Goal: Task Accomplishment & Management: Complete application form

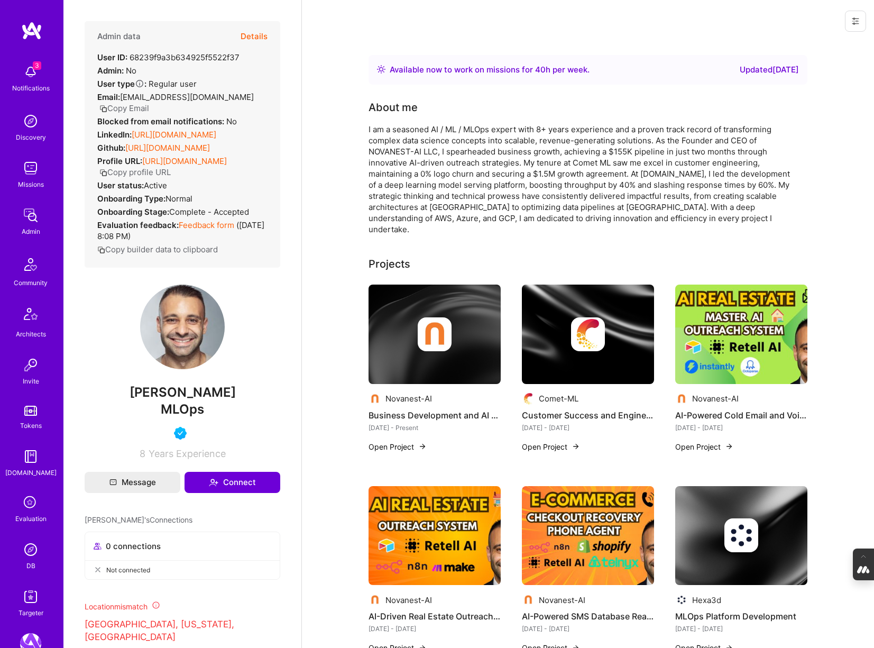
click at [256, 34] on button "Details" at bounding box center [254, 36] width 27 height 31
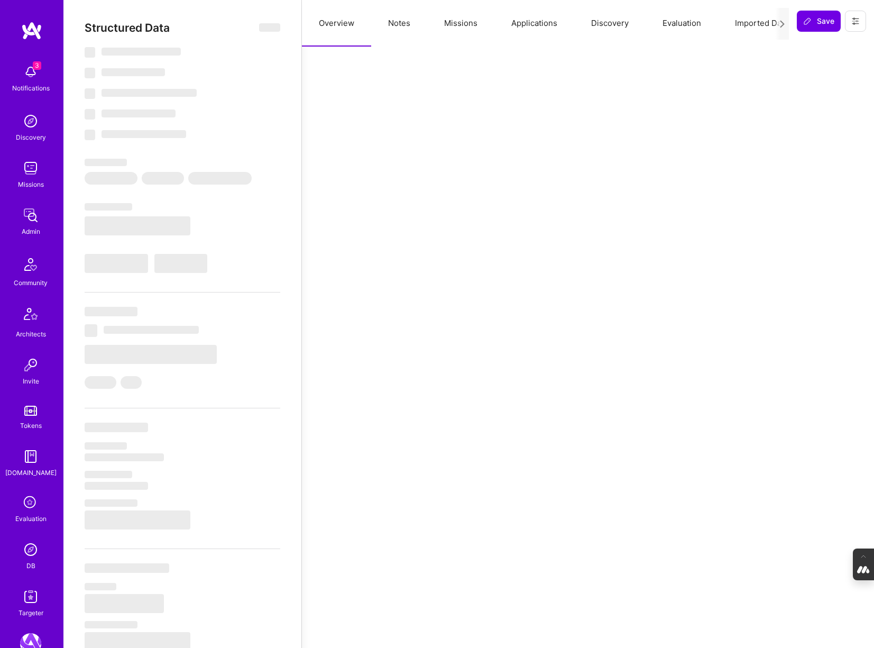
click at [406, 27] on button "Notes" at bounding box center [399, 23] width 56 height 47
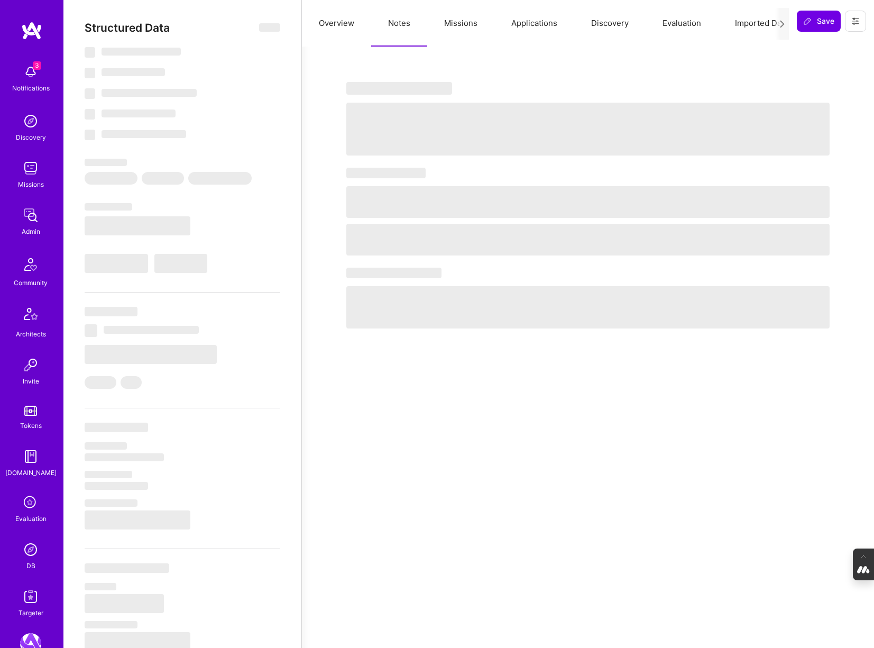
select select "Right Now"
select select "5"
select select "4"
select select "6"
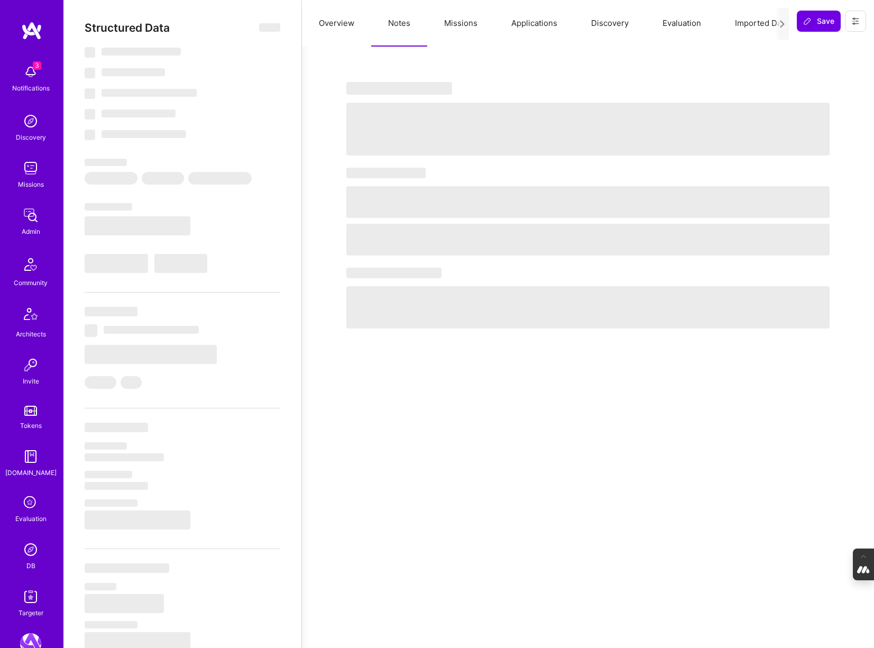
select select "US"
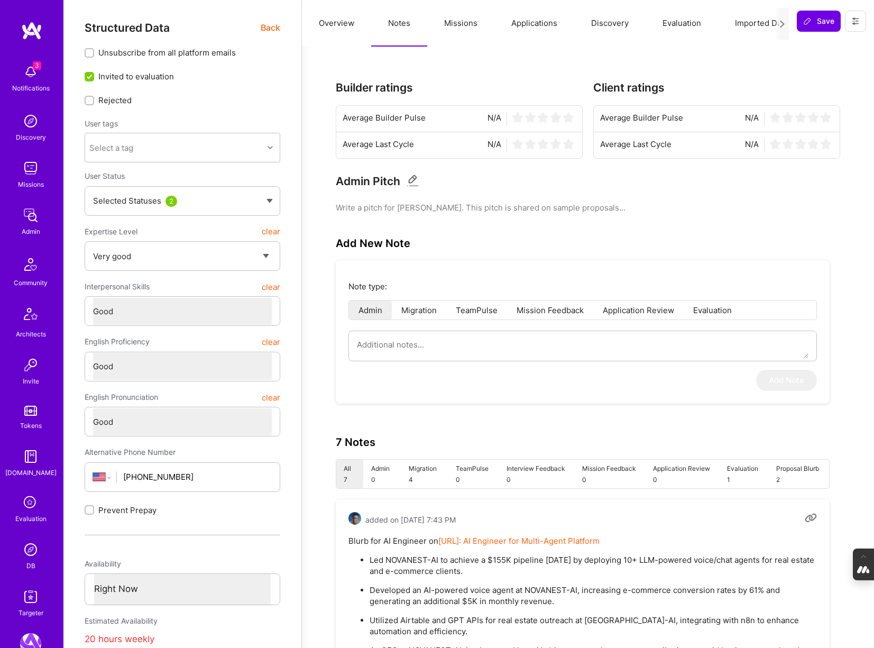
click at [463, 27] on button "Missions" at bounding box center [460, 23] width 67 height 47
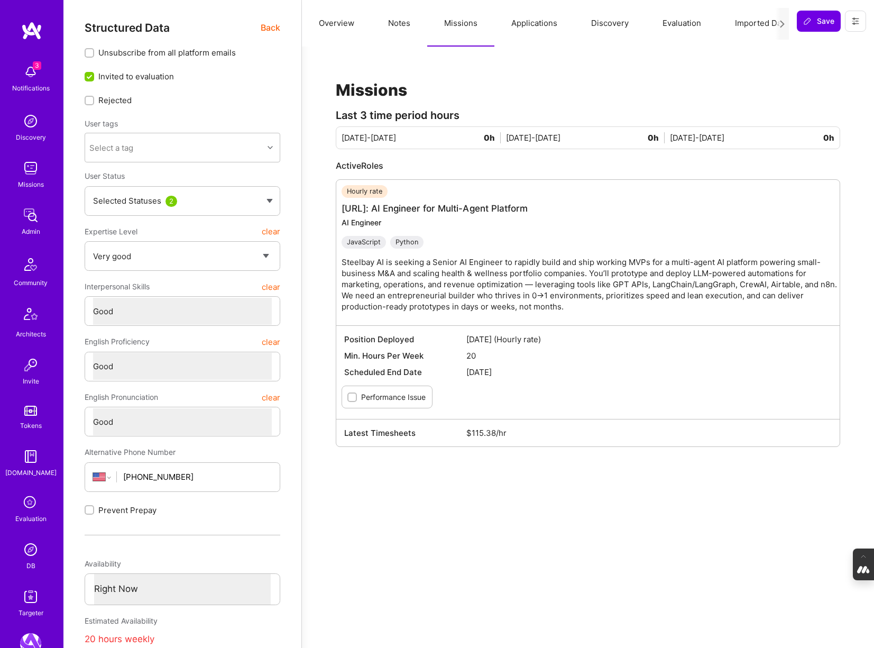
click at [683, 22] on button "Evaluation" at bounding box center [682, 23] width 72 height 47
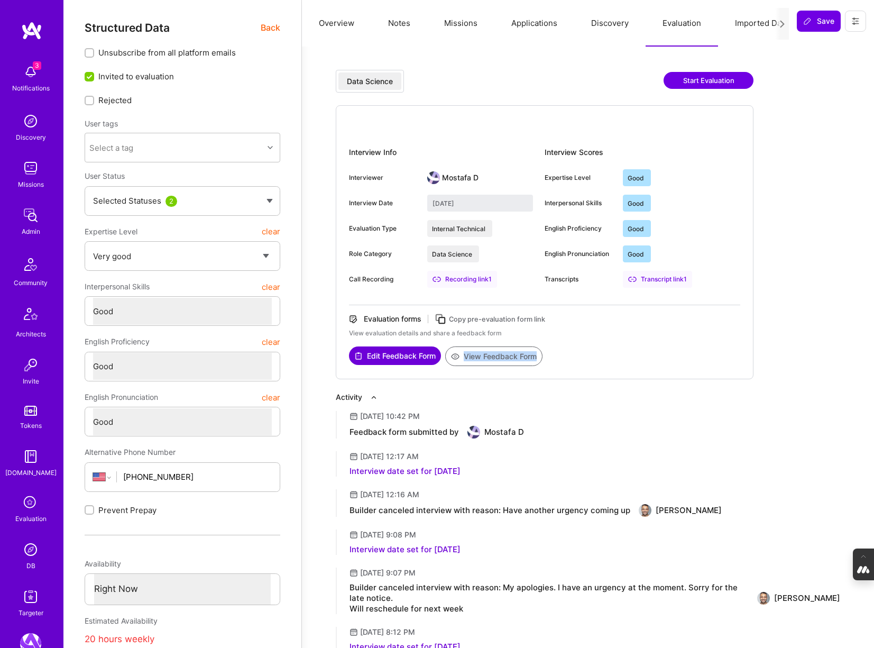
click at [399, 23] on button "Notes" at bounding box center [399, 23] width 56 height 47
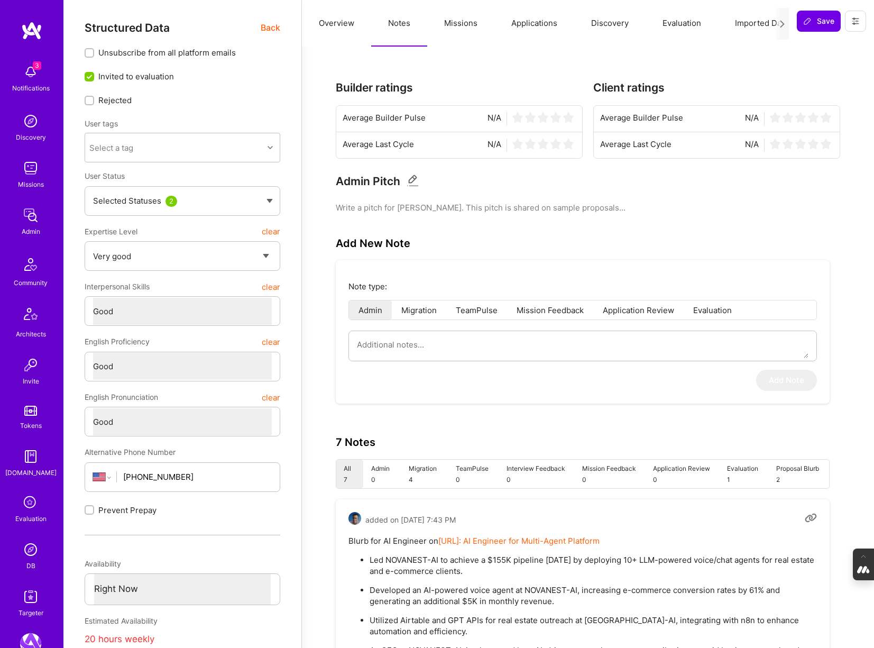
click at [463, 30] on button "Missions" at bounding box center [460, 23] width 67 height 47
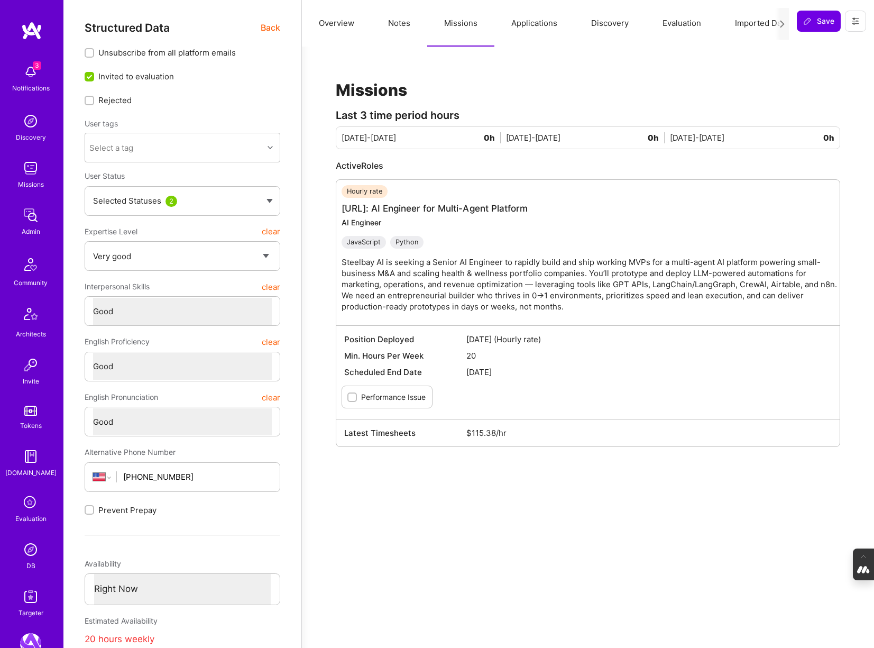
click at [397, 25] on button "Notes" at bounding box center [399, 23] width 56 height 47
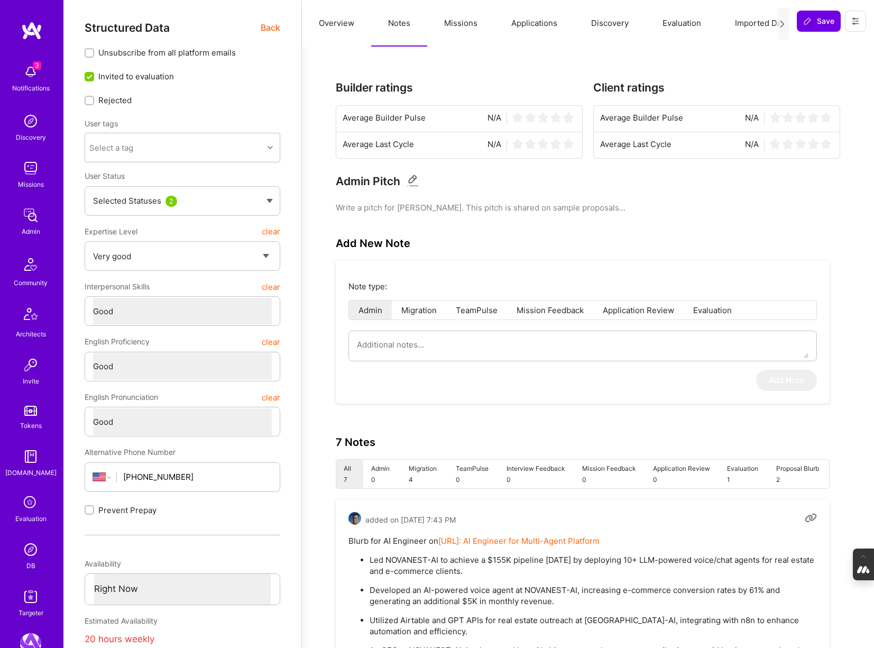
click at [269, 23] on span "Back" at bounding box center [271, 27] width 20 height 13
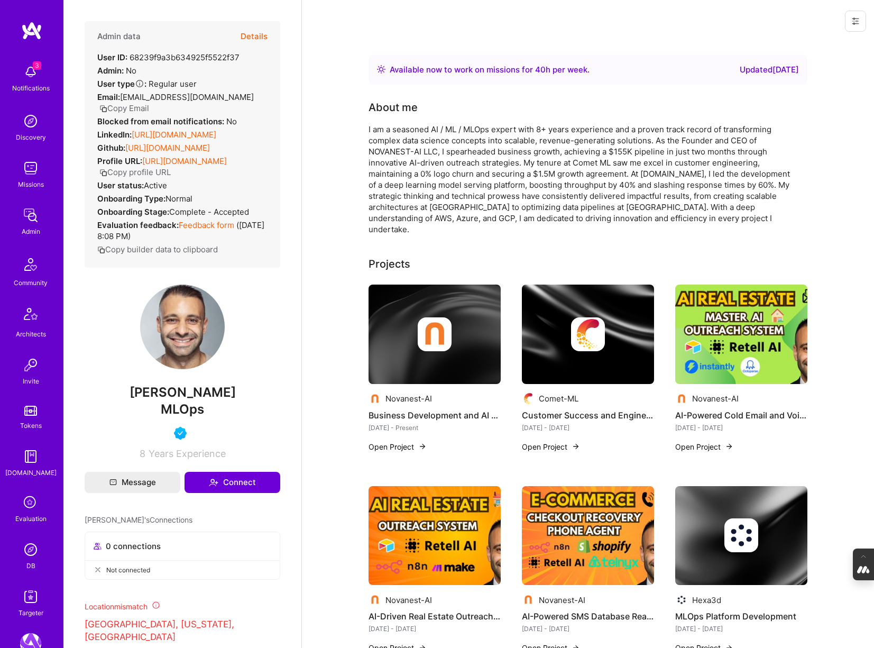
click at [258, 31] on button "Details" at bounding box center [254, 36] width 27 height 31
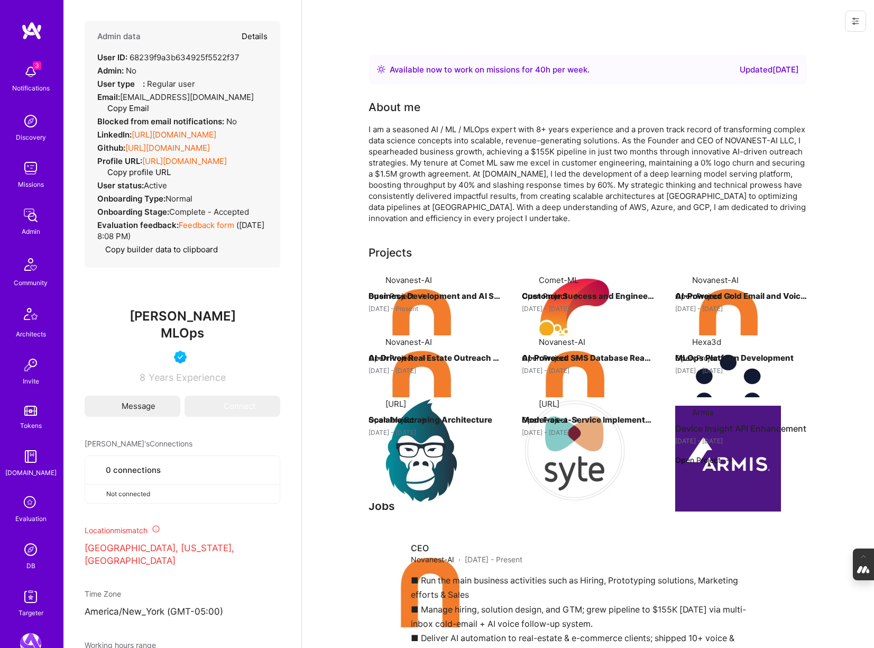
type textarea "x"
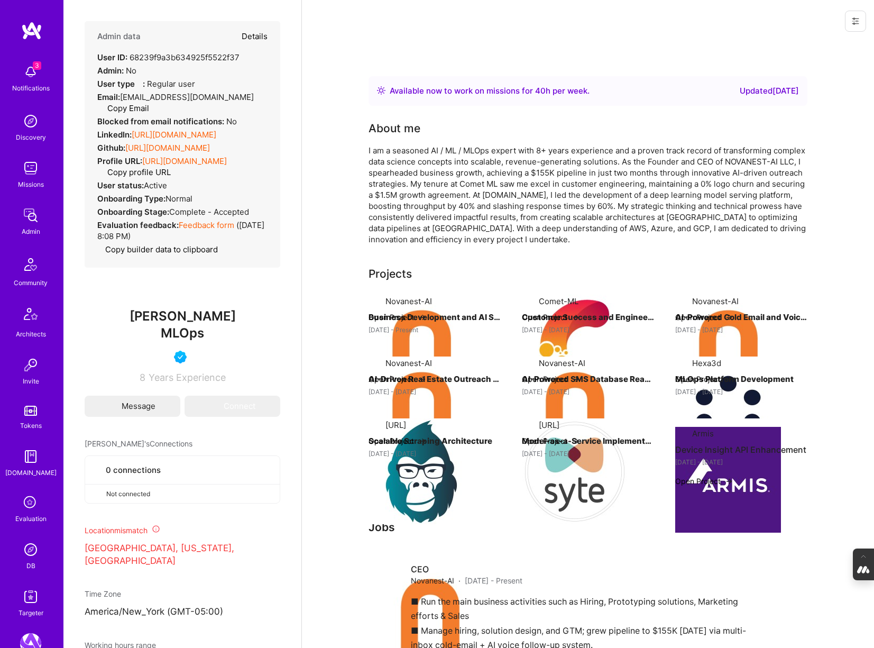
select select "5"
select select "4"
select select "6"
select select "US"
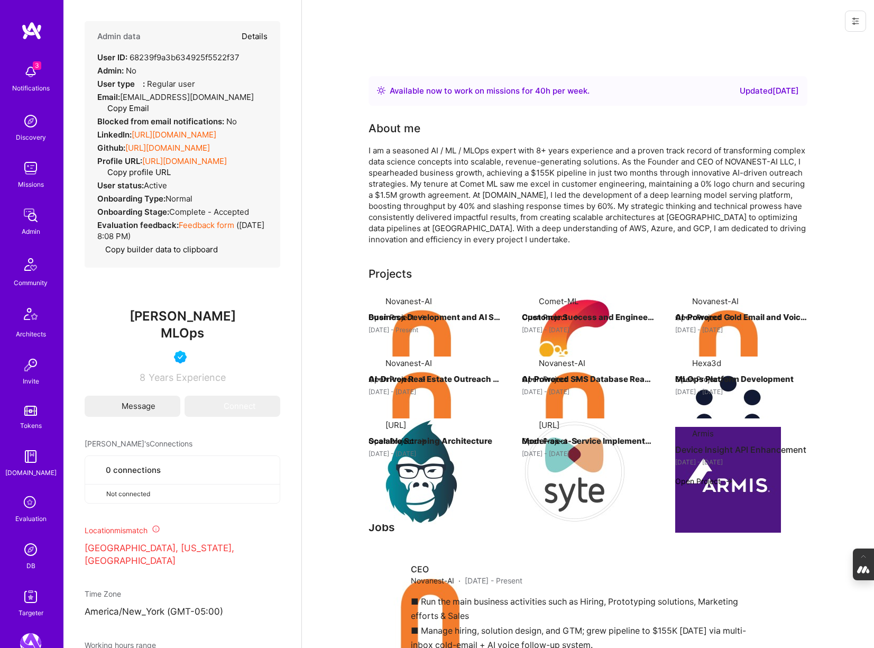
select select "Right Now"
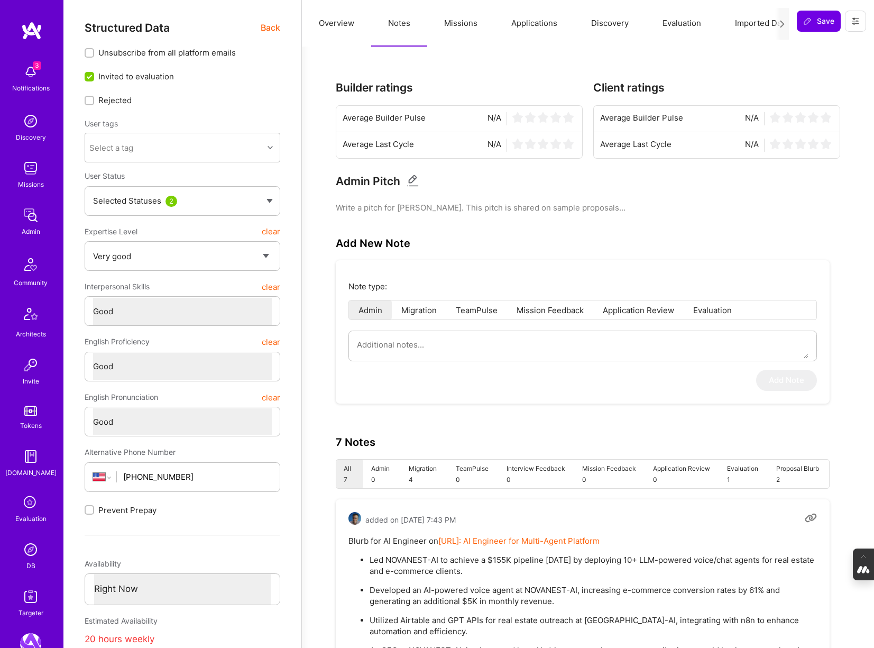
type textarea "x"
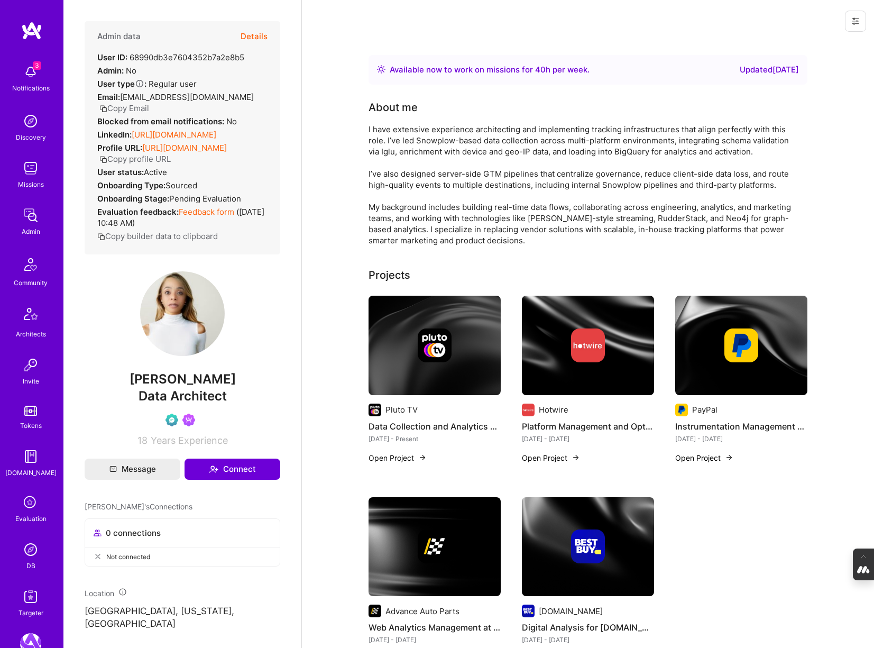
click at [258, 37] on button "Details" at bounding box center [254, 36] width 27 height 31
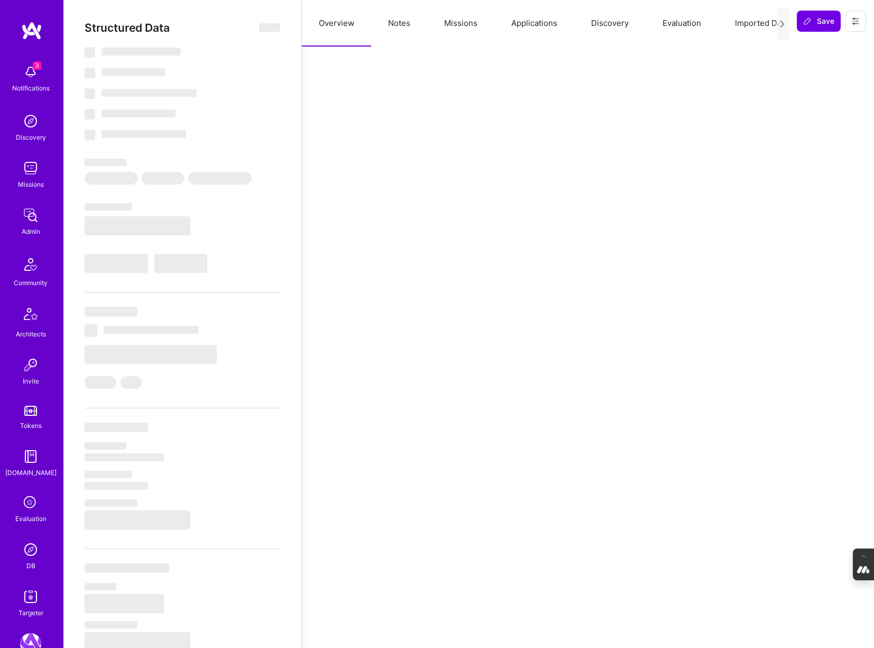
select select "Right Now"
select select "Verified"
select select "US"
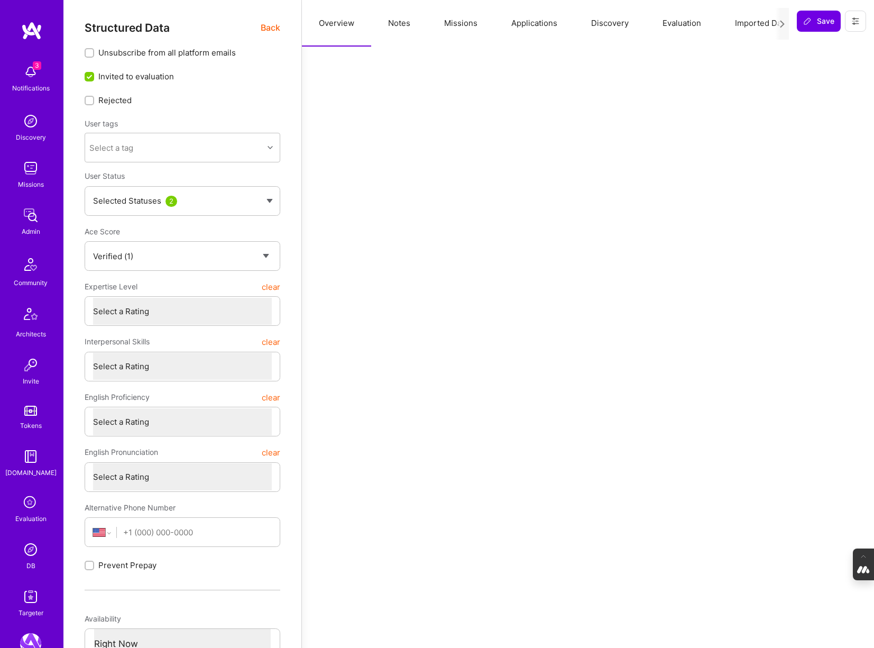
click at [405, 26] on button "Notes" at bounding box center [399, 23] width 56 height 47
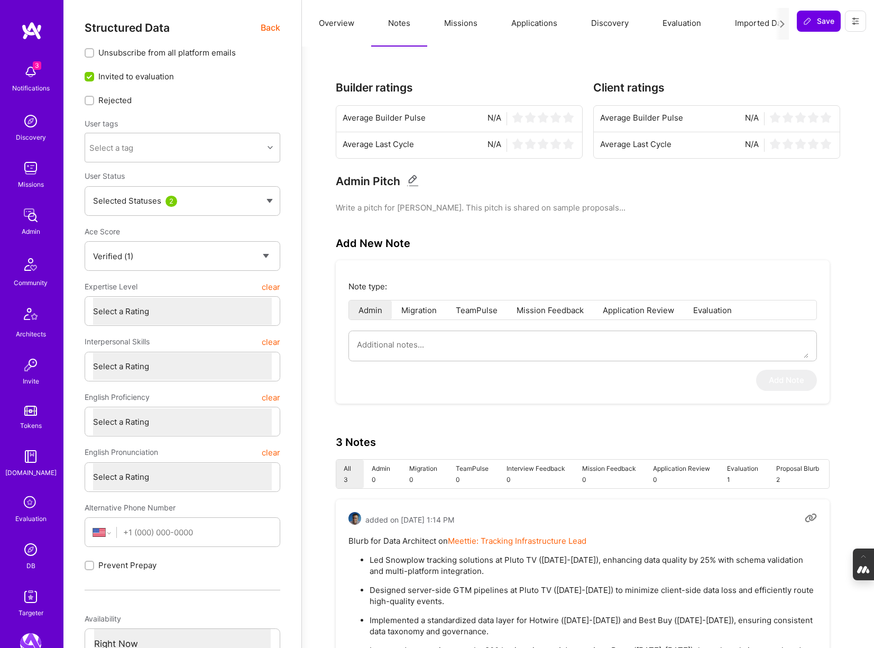
click at [455, 24] on button "Missions" at bounding box center [460, 23] width 67 height 47
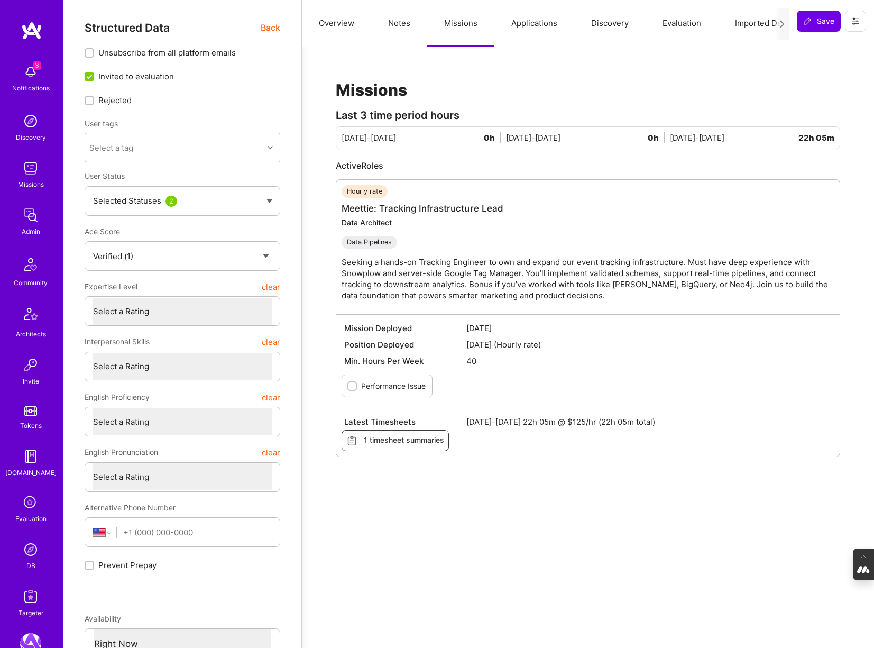
click at [534, 25] on button "Applications" at bounding box center [534, 23] width 80 height 47
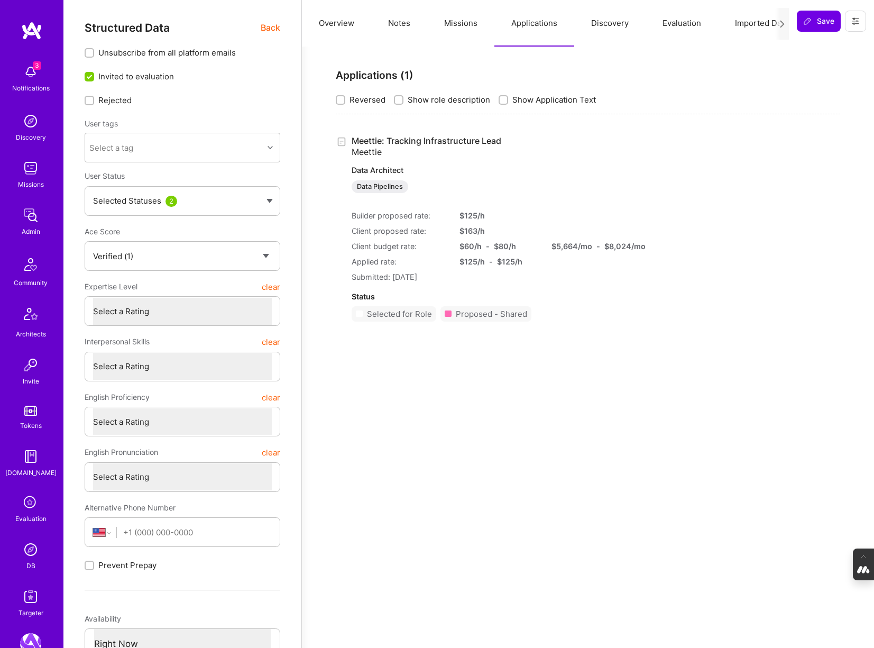
click at [605, 27] on button "Discovery" at bounding box center [609, 23] width 71 height 47
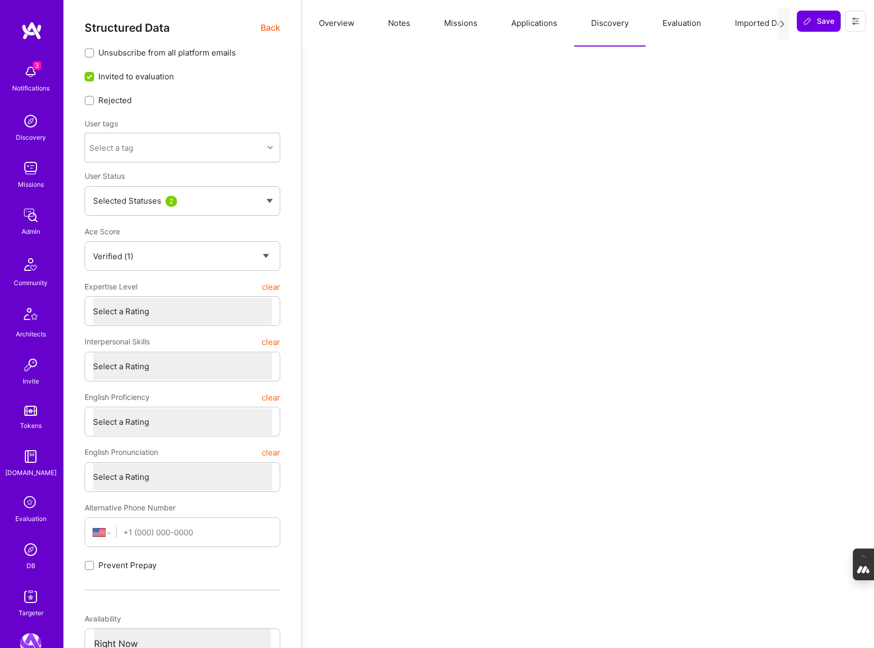
click at [675, 24] on button "Evaluation" at bounding box center [682, 23] width 72 height 47
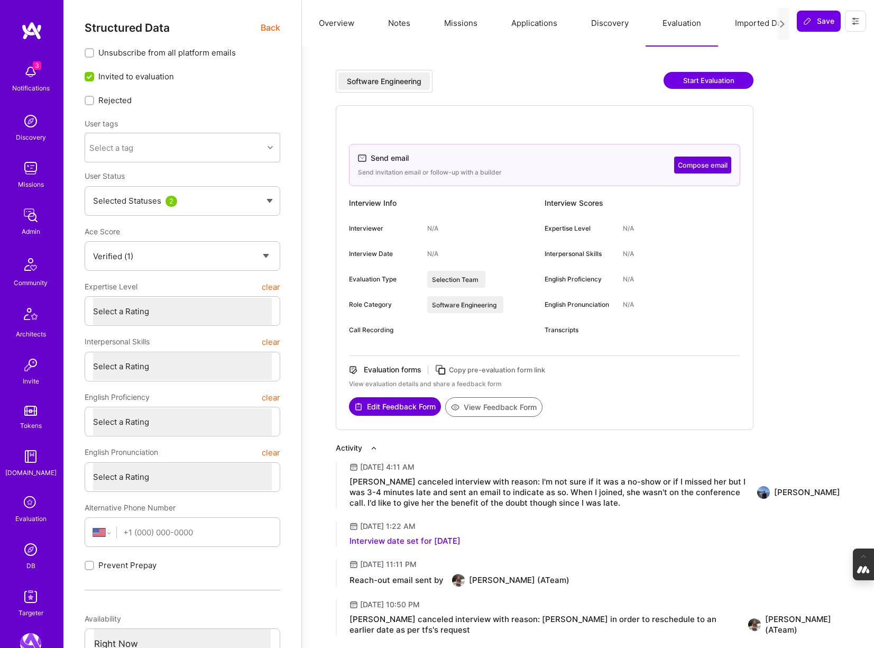
click at [405, 21] on button "Notes" at bounding box center [399, 23] width 56 height 47
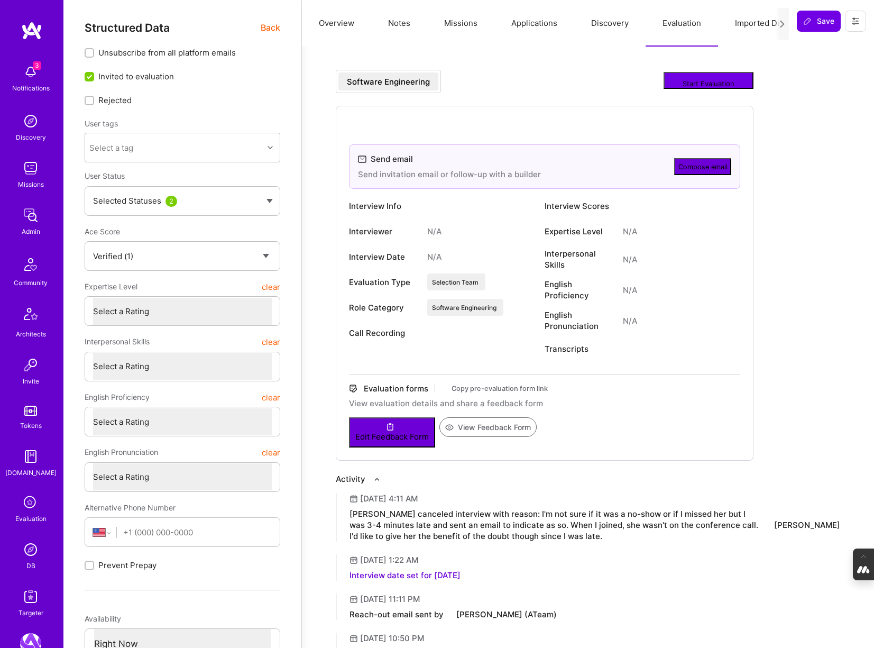
type textarea "x"
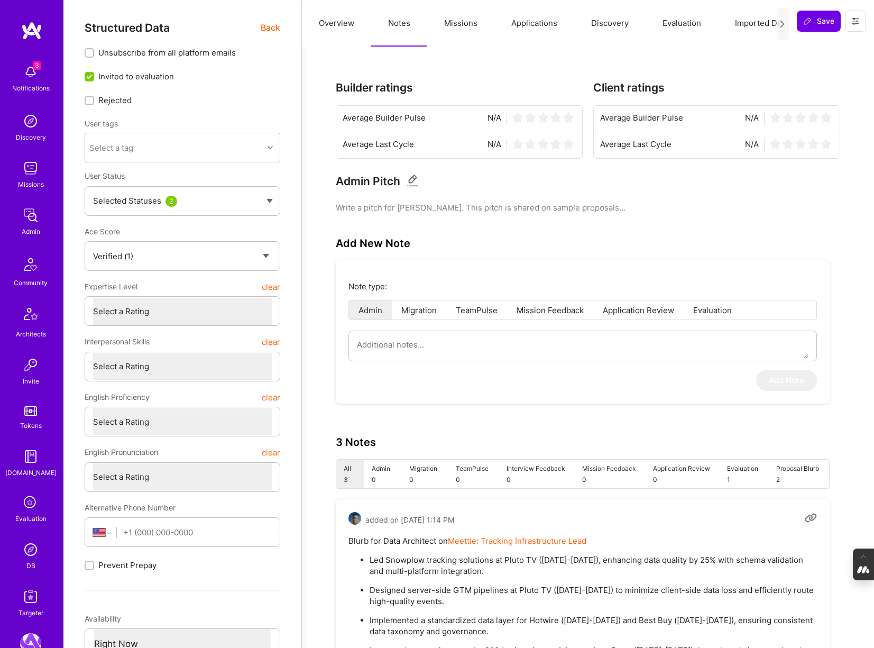
click at [692, 25] on button "Evaluation" at bounding box center [682, 23] width 72 height 47
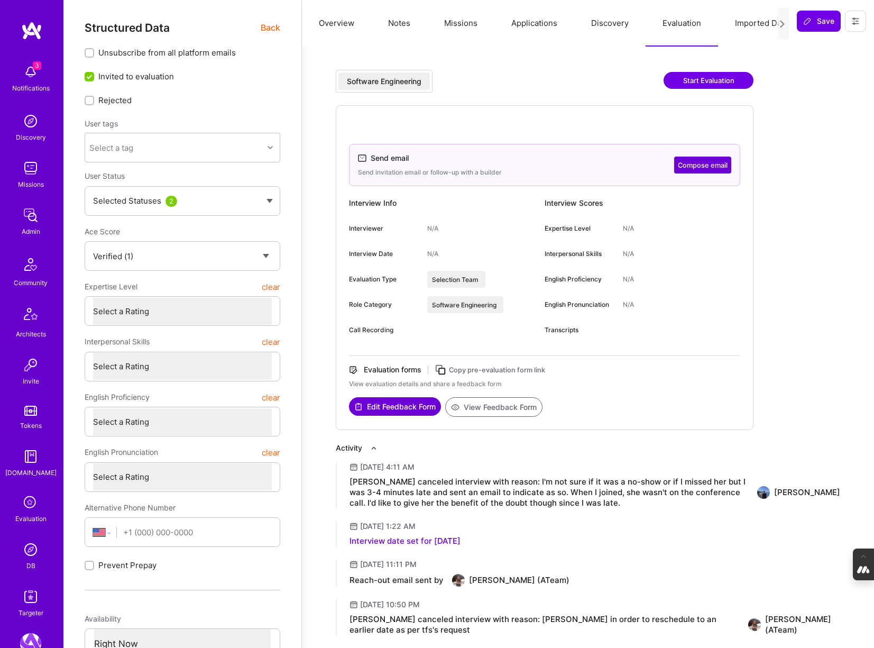
click at [602, 27] on button "Discovery" at bounding box center [609, 23] width 71 height 47
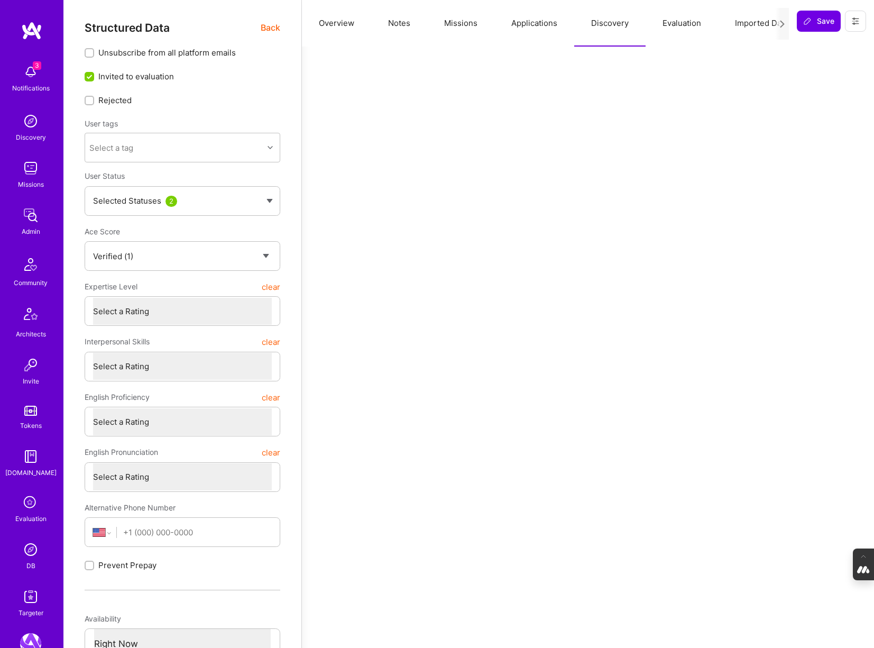
click at [531, 27] on button "Applications" at bounding box center [534, 23] width 80 height 47
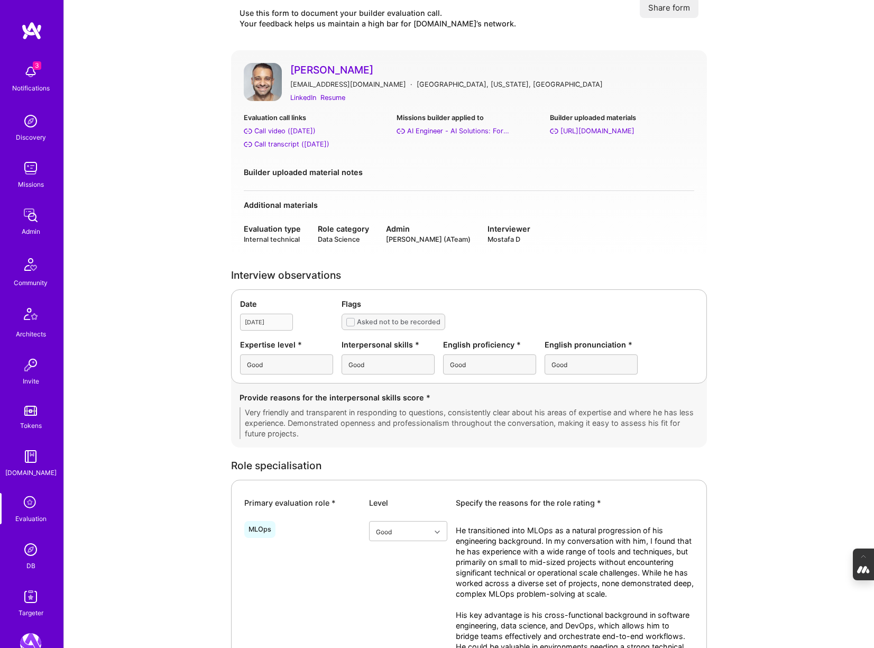
scroll to position [24, 0]
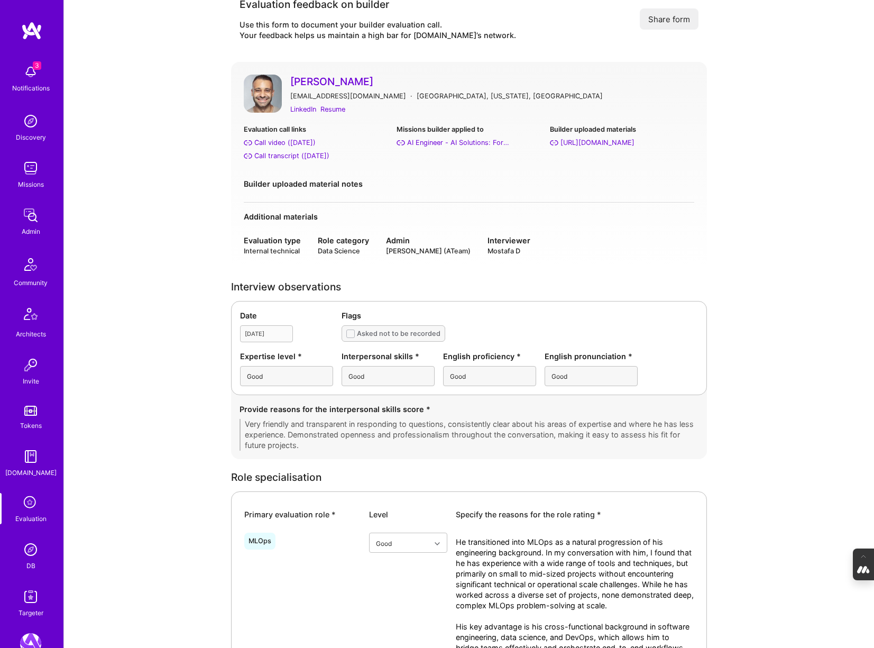
click at [30, 170] on img at bounding box center [30, 168] width 21 height 21
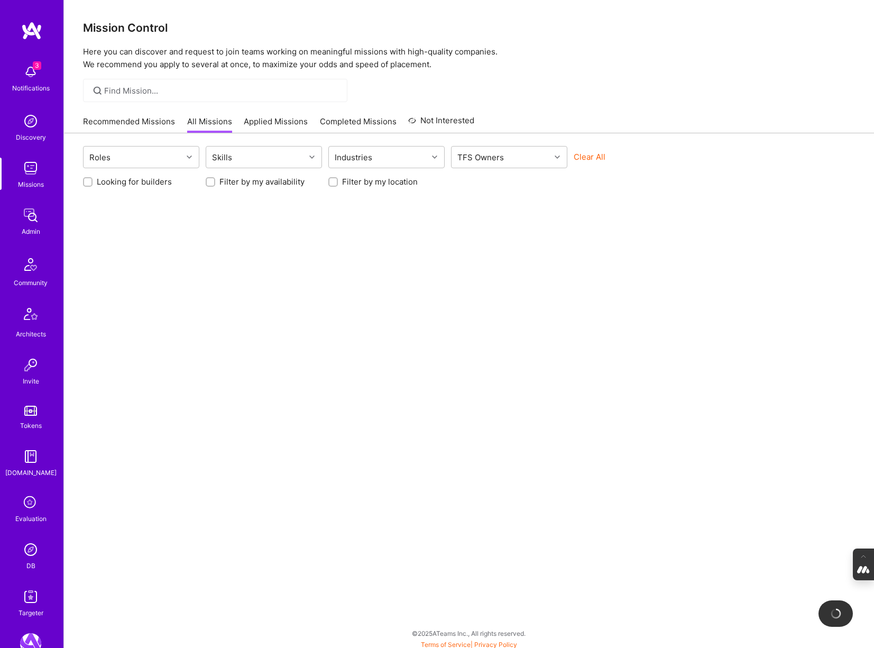
click at [143, 84] on div at bounding box center [215, 90] width 264 height 23
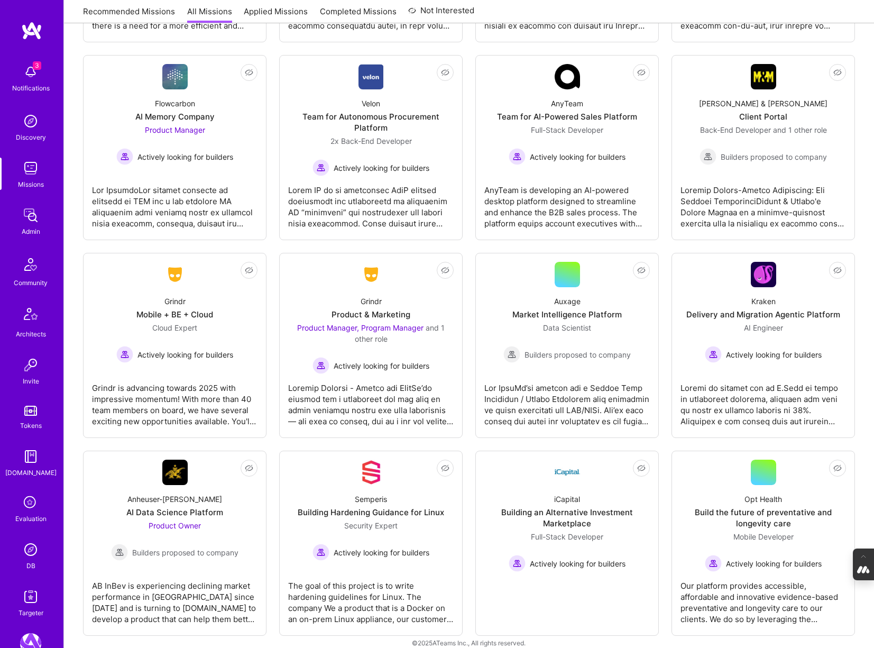
scroll to position [2707, 0]
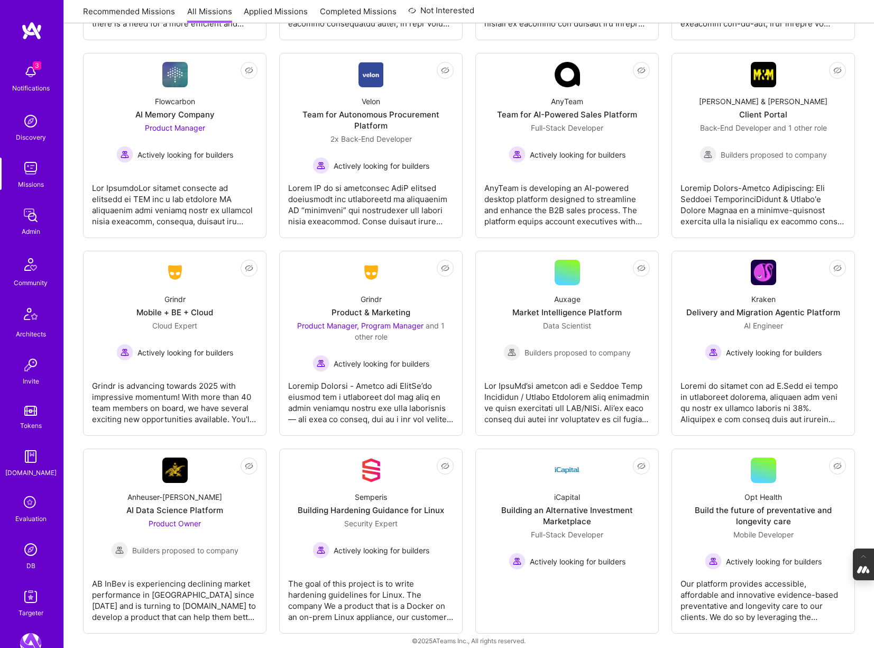
click at [30, 552] on img at bounding box center [30, 549] width 21 height 21
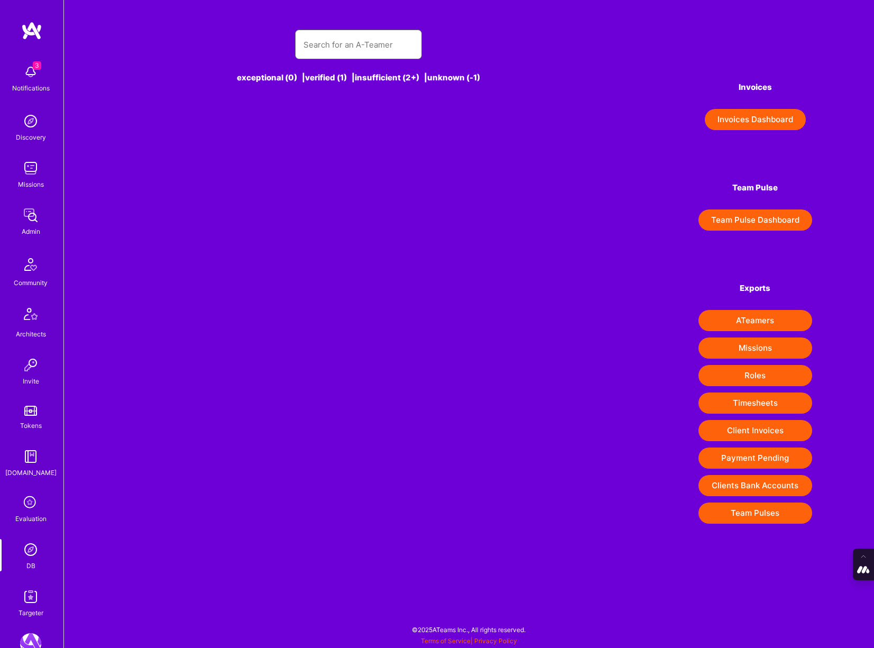
click at [322, 54] on input "text" at bounding box center [359, 44] width 110 height 27
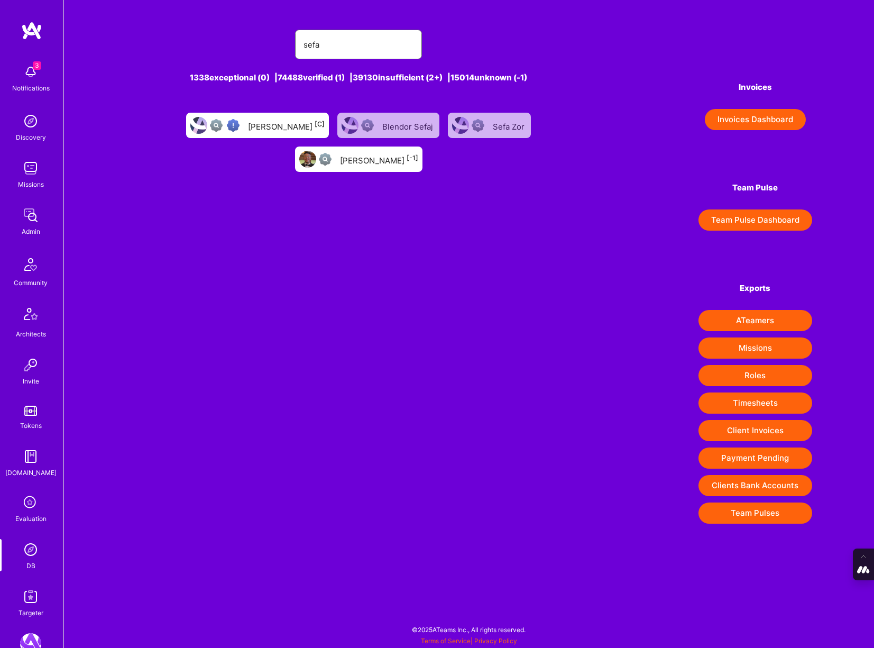
type input "sefa"
click at [248, 127] on div "Sefa Ozalp [C]" at bounding box center [286, 125] width 77 height 14
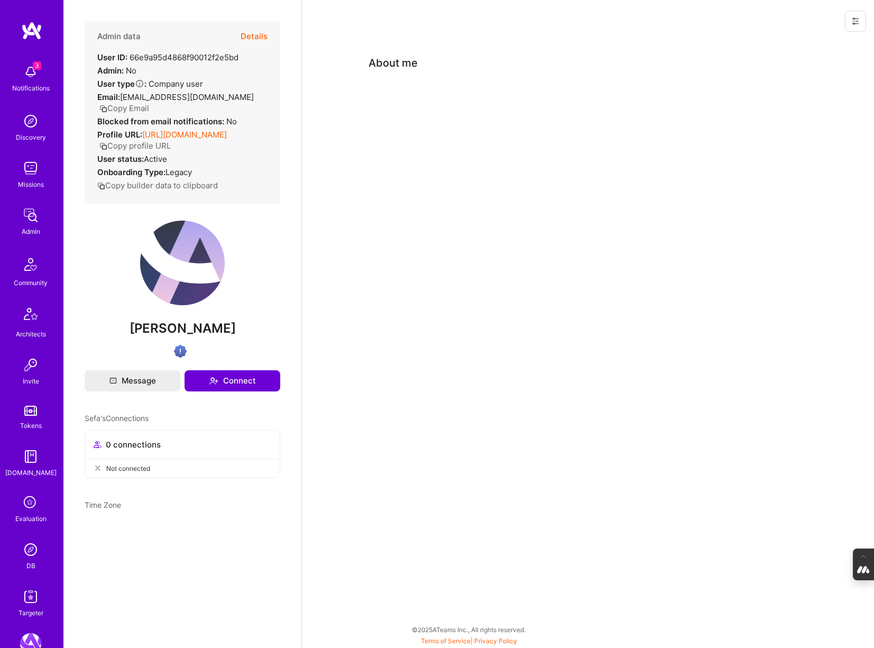
click at [253, 33] on button "Details" at bounding box center [254, 36] width 27 height 31
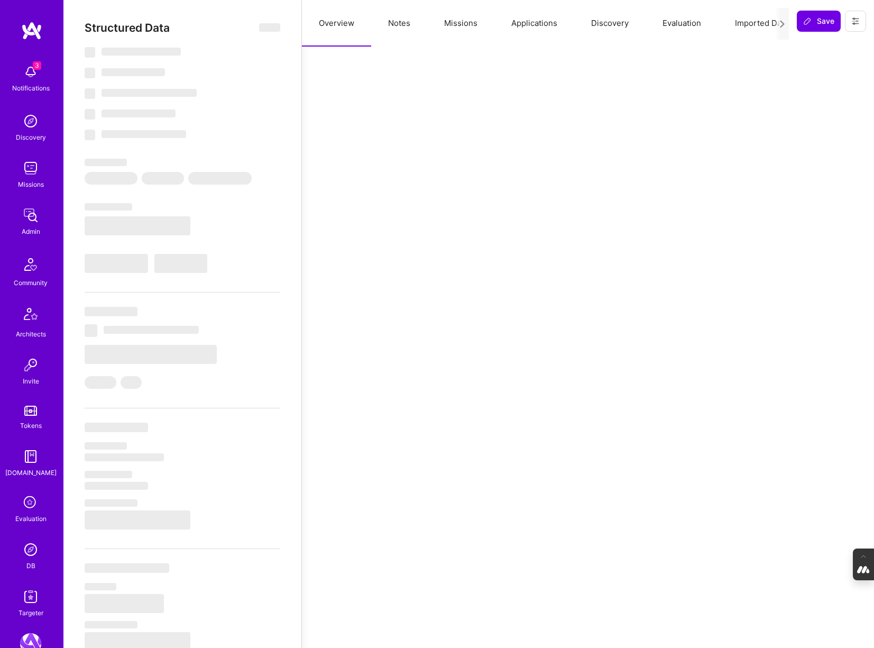
select select "Verified"
select select "US"
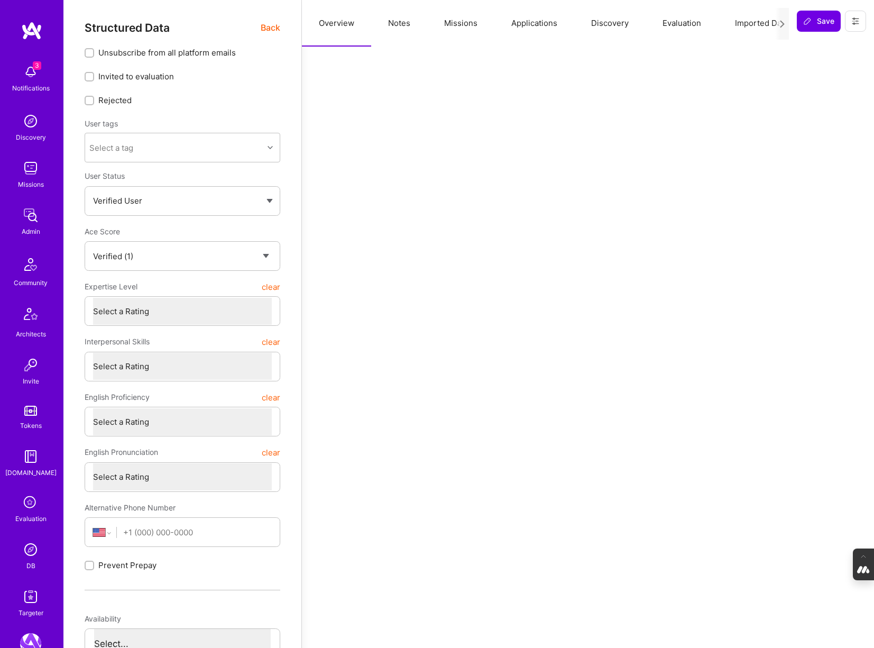
click at [461, 25] on button "Missions" at bounding box center [460, 23] width 67 height 47
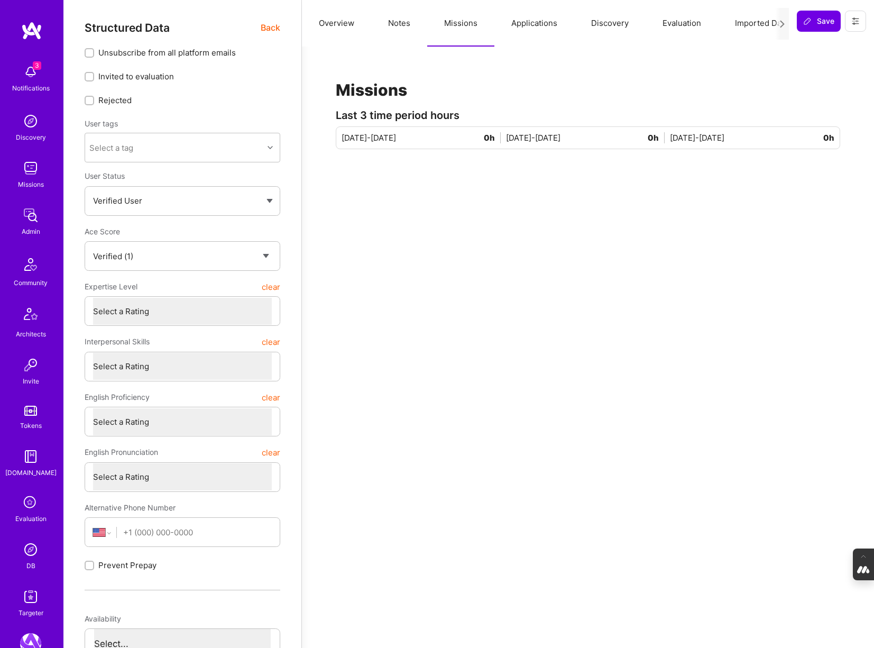
click at [534, 19] on button "Applications" at bounding box center [534, 23] width 80 height 47
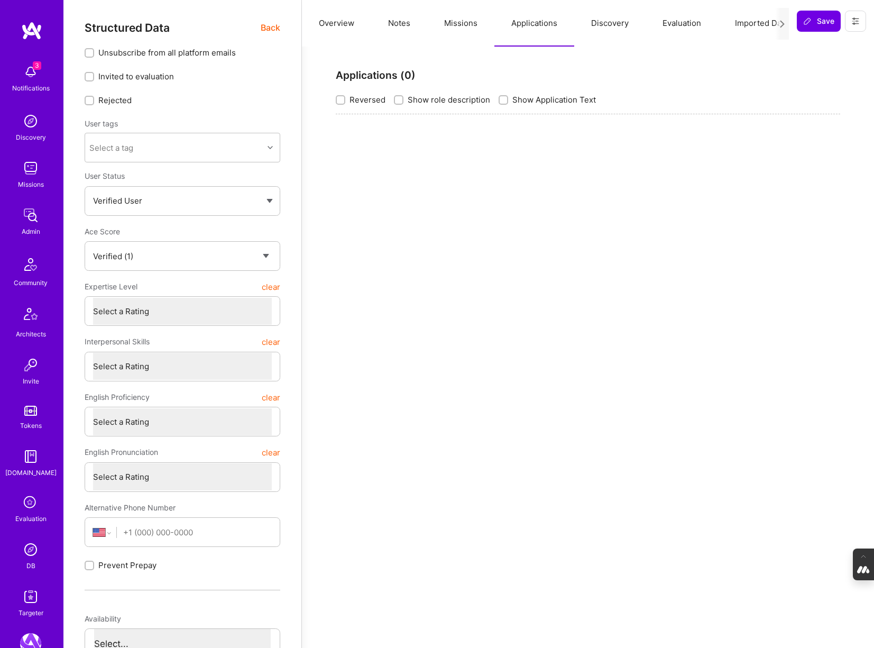
click at [446, 23] on button "Missions" at bounding box center [460, 23] width 67 height 47
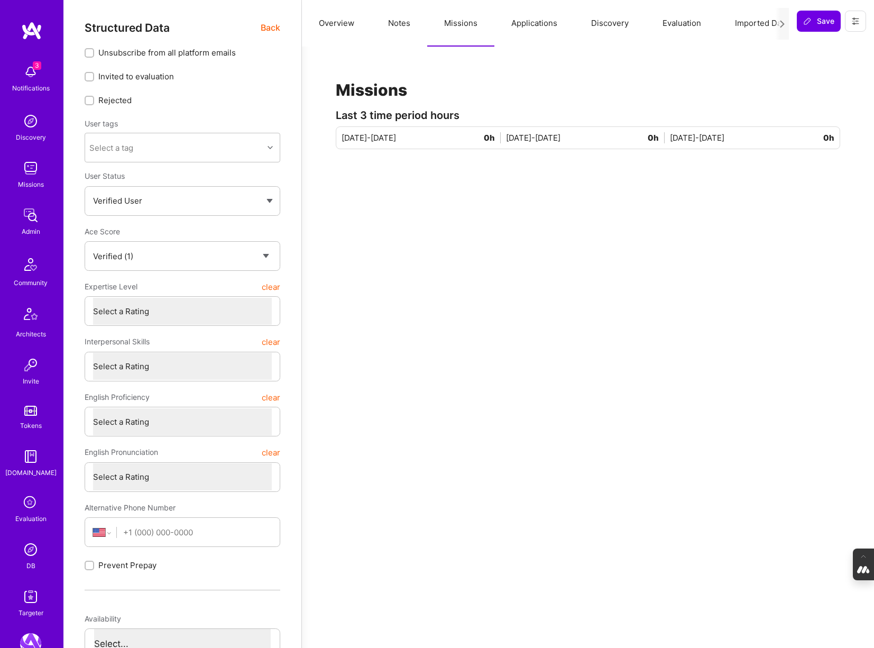
click at [400, 25] on button "Notes" at bounding box center [399, 23] width 56 height 47
type textarea "x"
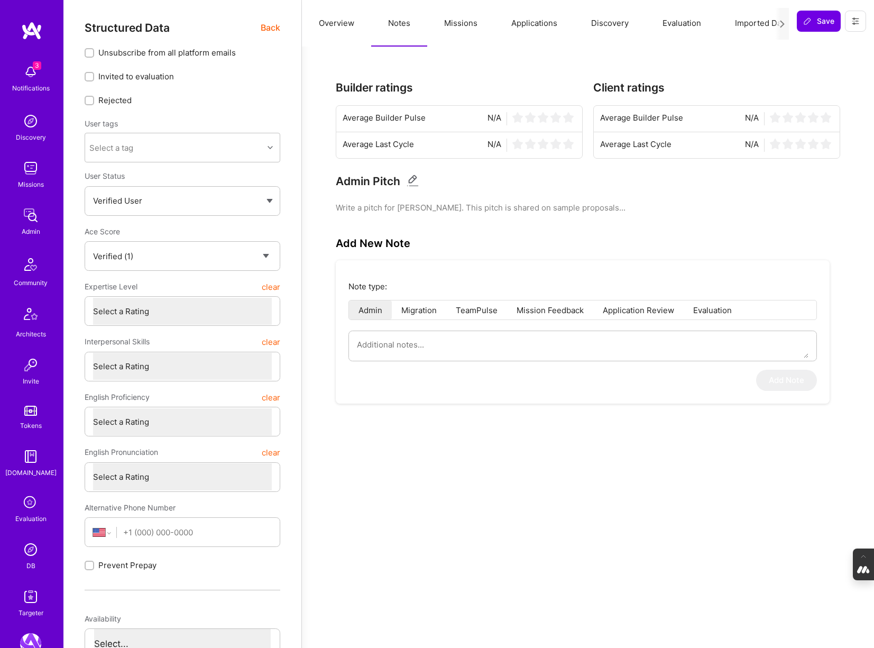
click at [342, 20] on button "Overview" at bounding box center [336, 23] width 69 height 47
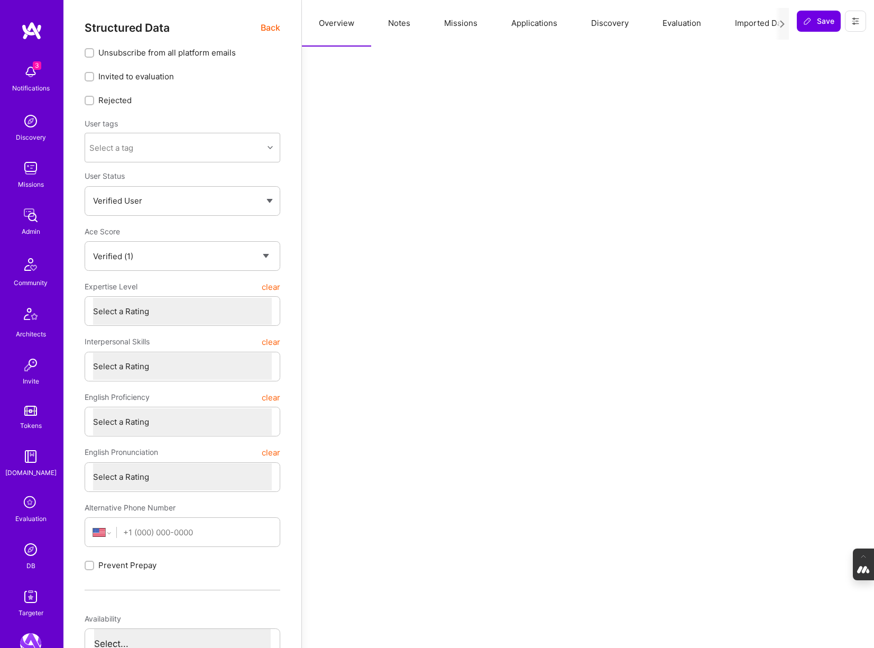
click at [266, 25] on span "Back" at bounding box center [271, 27] width 20 height 13
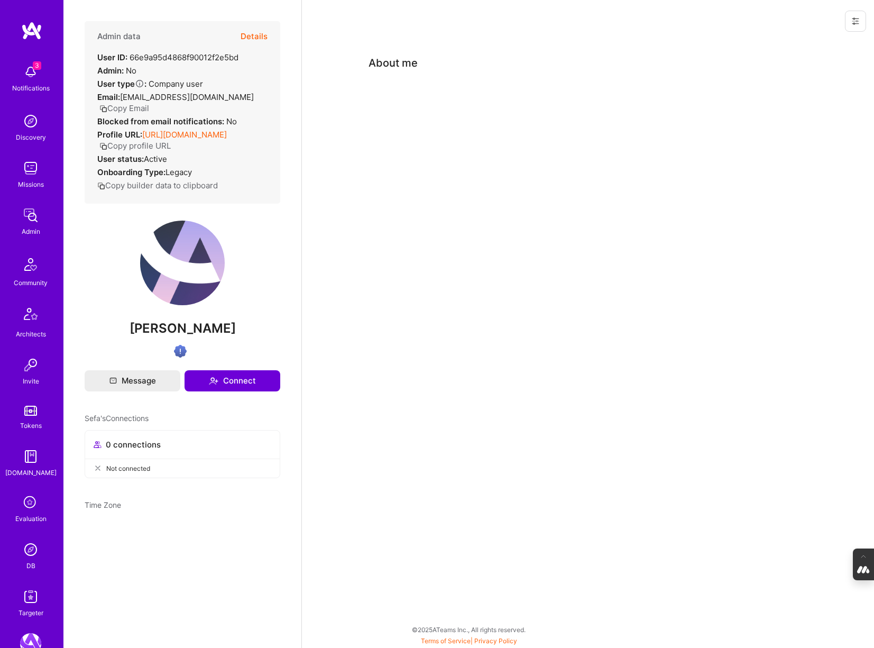
click at [29, 501] on icon at bounding box center [31, 503] width 20 height 20
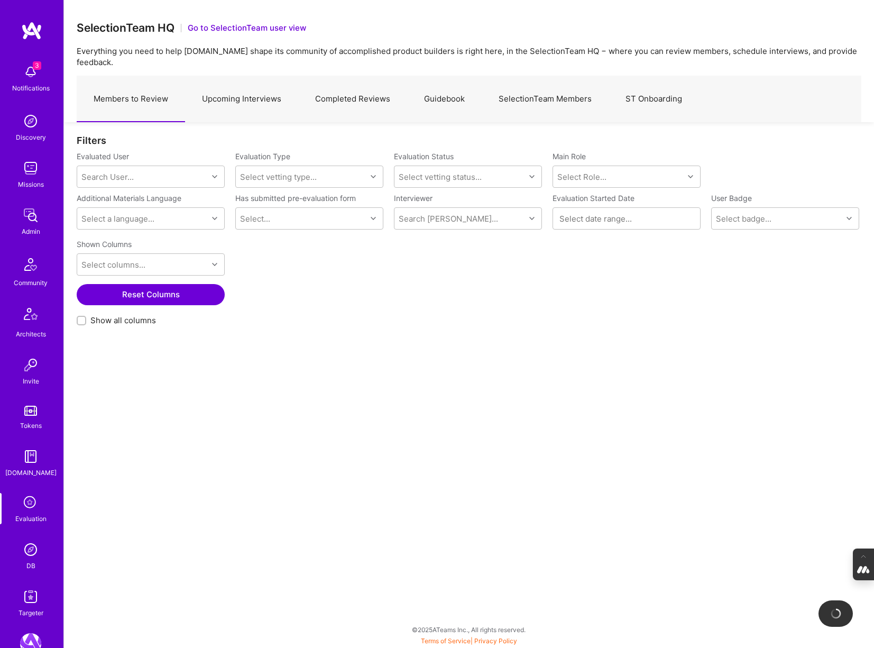
click at [23, 549] on img at bounding box center [30, 549] width 21 height 21
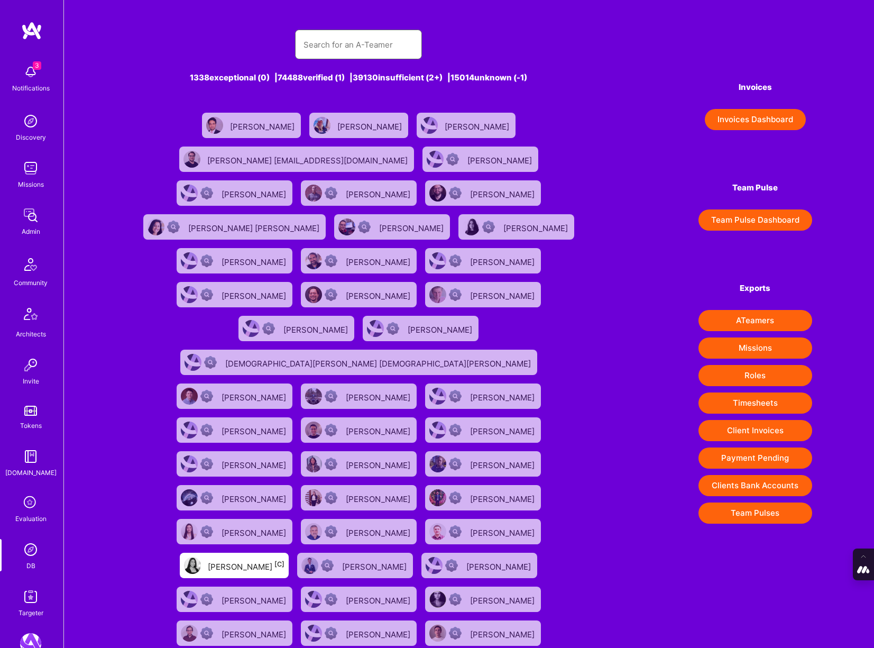
click at [344, 48] on input "text" at bounding box center [359, 44] width 110 height 27
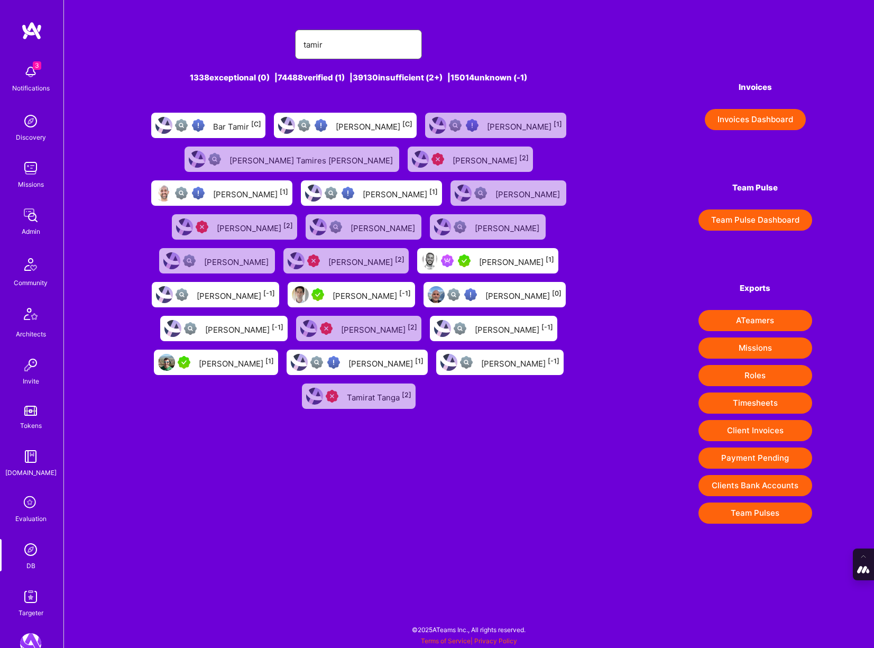
type input "tamir"
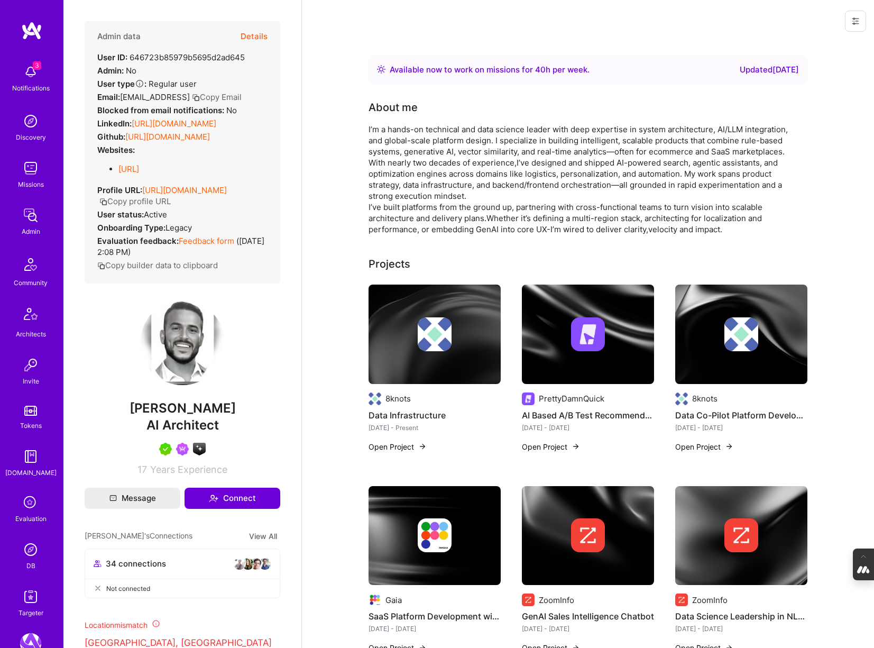
click at [256, 33] on button "Details" at bounding box center [254, 36] width 27 height 31
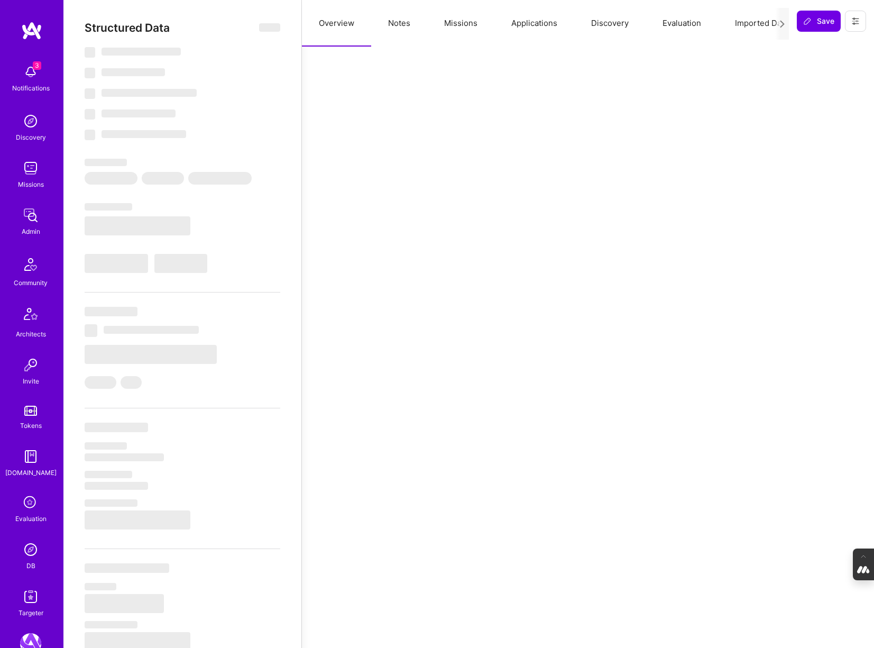
click at [442, 24] on button "Missions" at bounding box center [460, 23] width 67 height 47
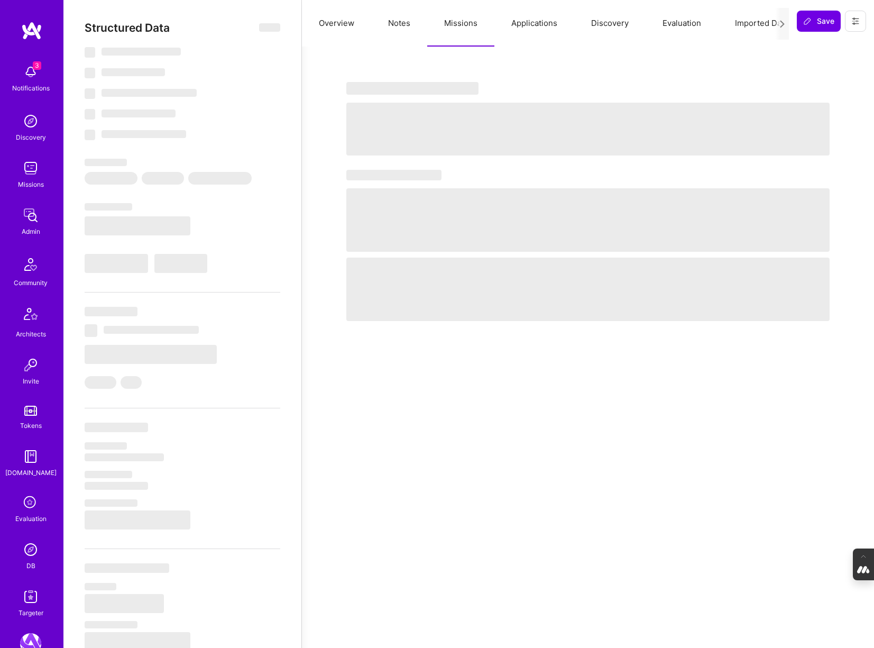
select select "Right Now"
select select "5"
select select "4"
select select "7"
select select "6"
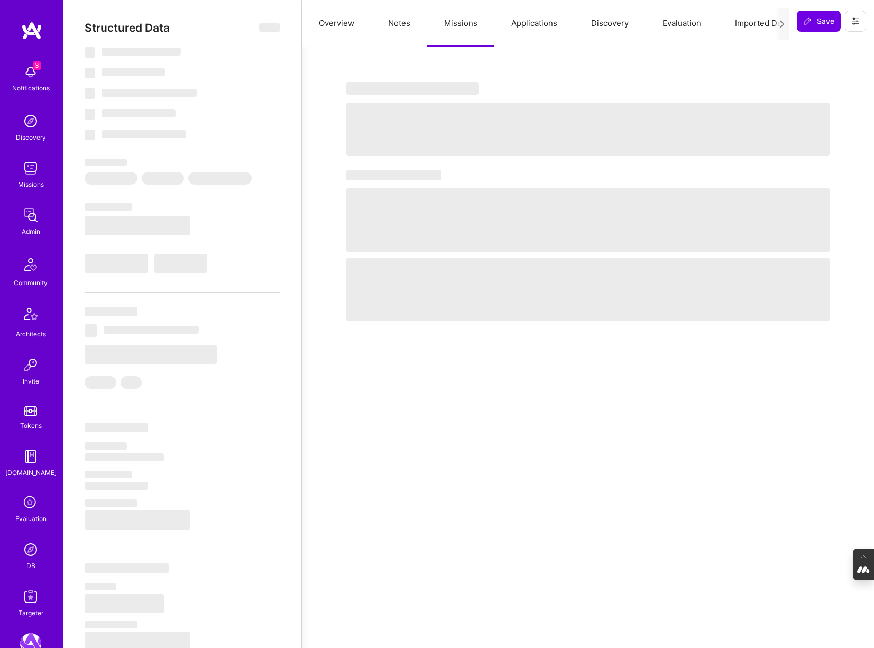
select select "US"
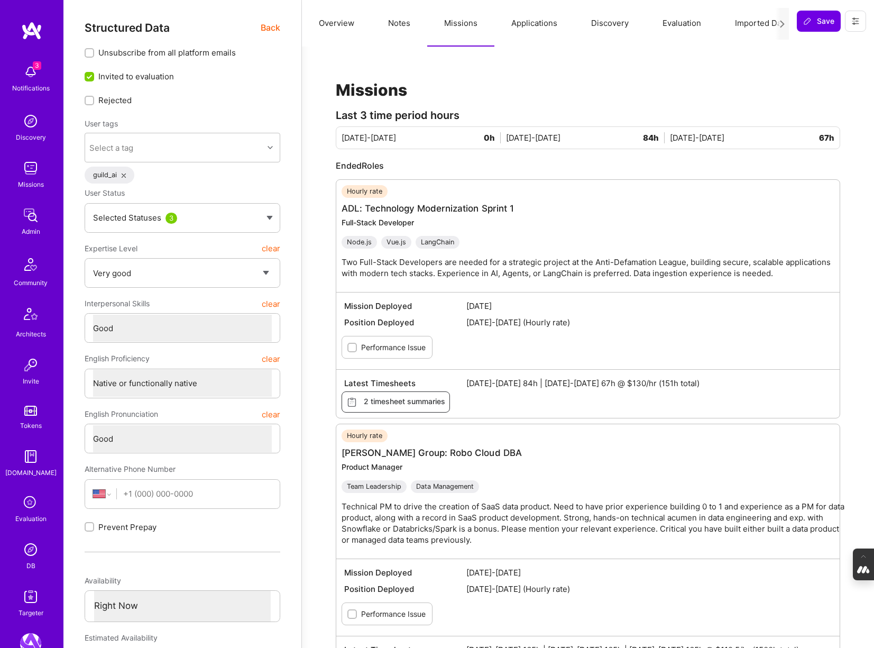
click at [679, 21] on button "Evaluation" at bounding box center [682, 23] width 72 height 47
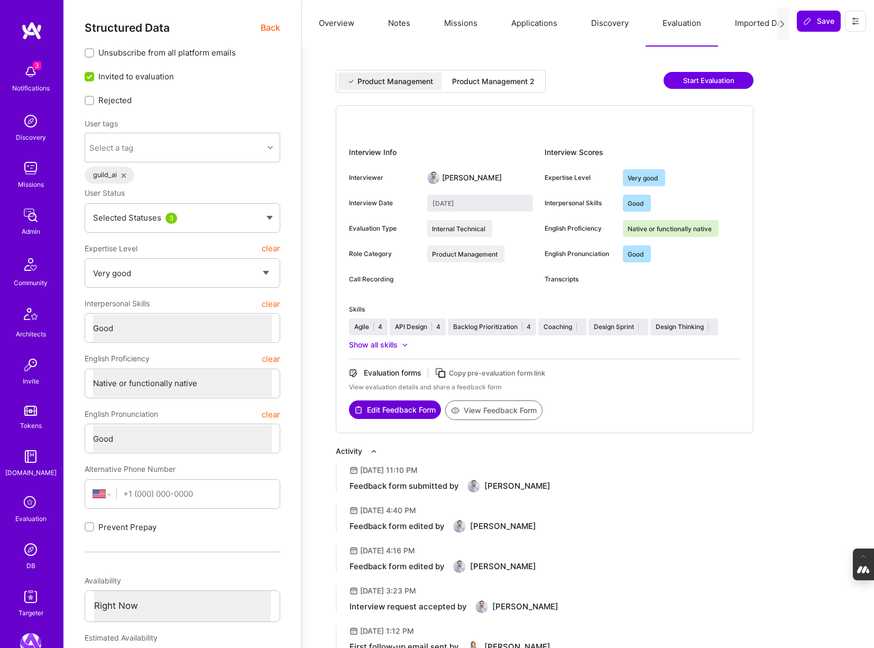
click at [497, 79] on div "Product Management 2" at bounding box center [493, 81] width 82 height 11
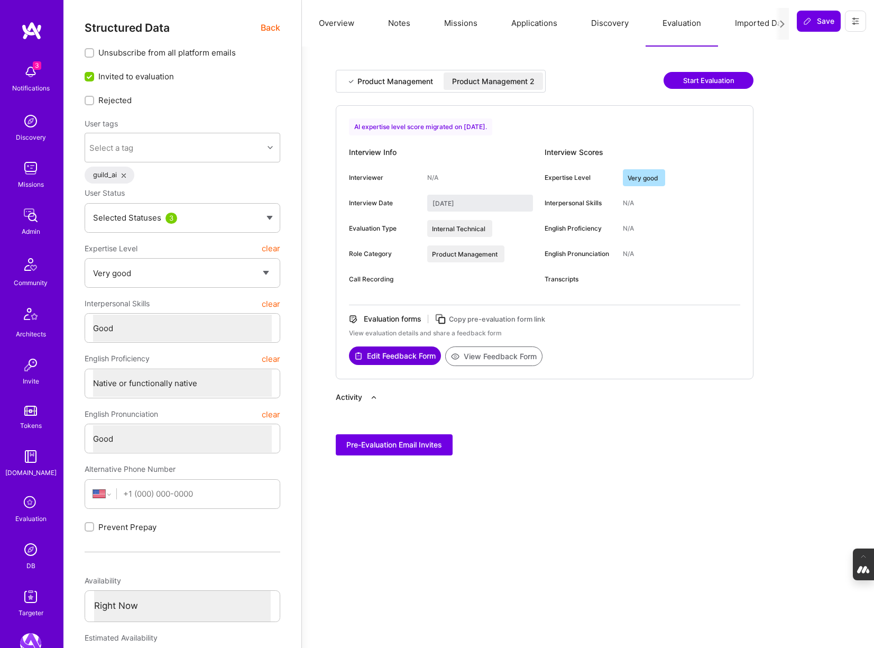
click at [389, 83] on div "Product Management" at bounding box center [395, 81] width 76 height 11
type input "June 19, 2023"
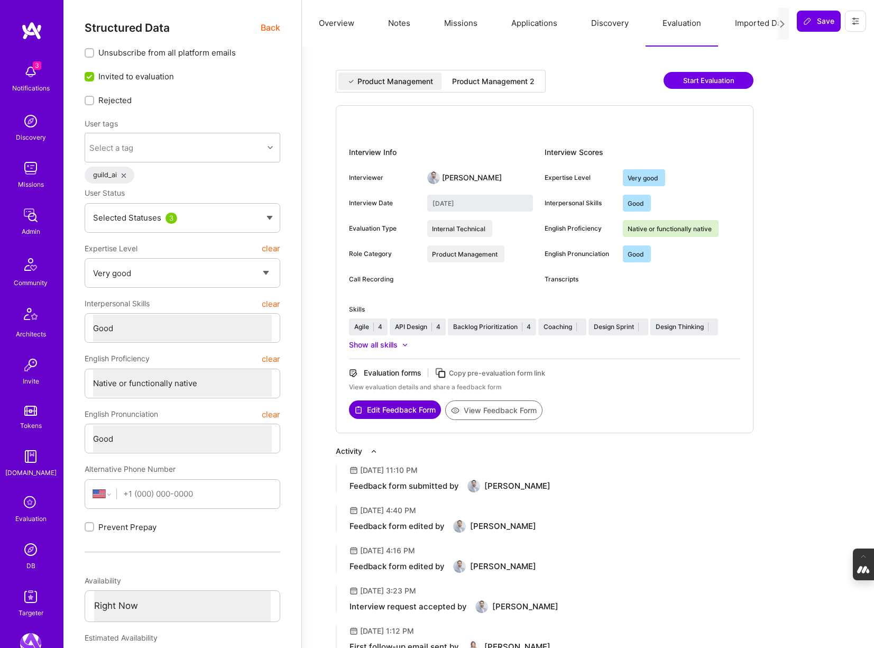
click at [609, 23] on button "Discovery" at bounding box center [609, 23] width 71 height 47
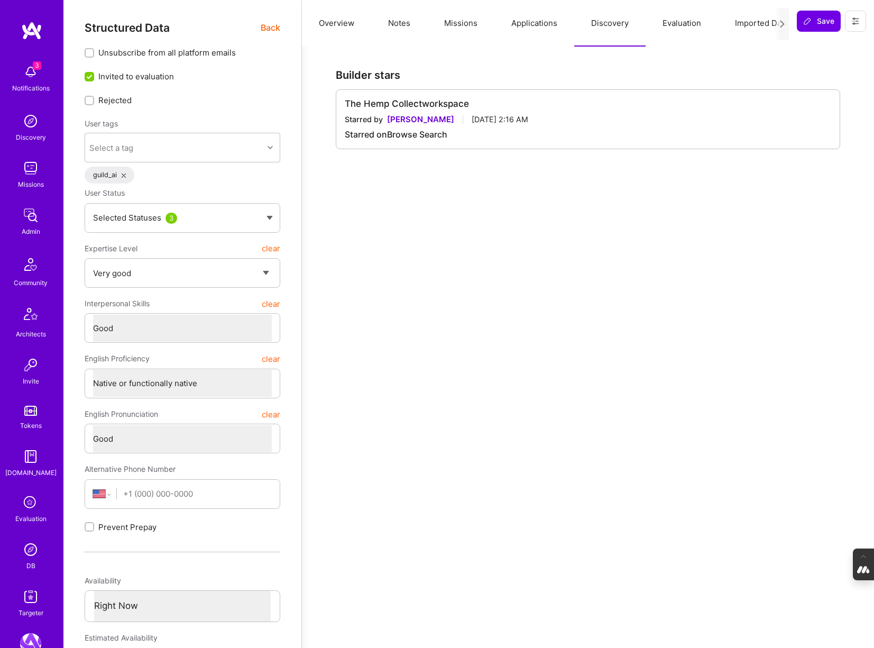
click at [539, 24] on button "Applications" at bounding box center [534, 23] width 80 height 47
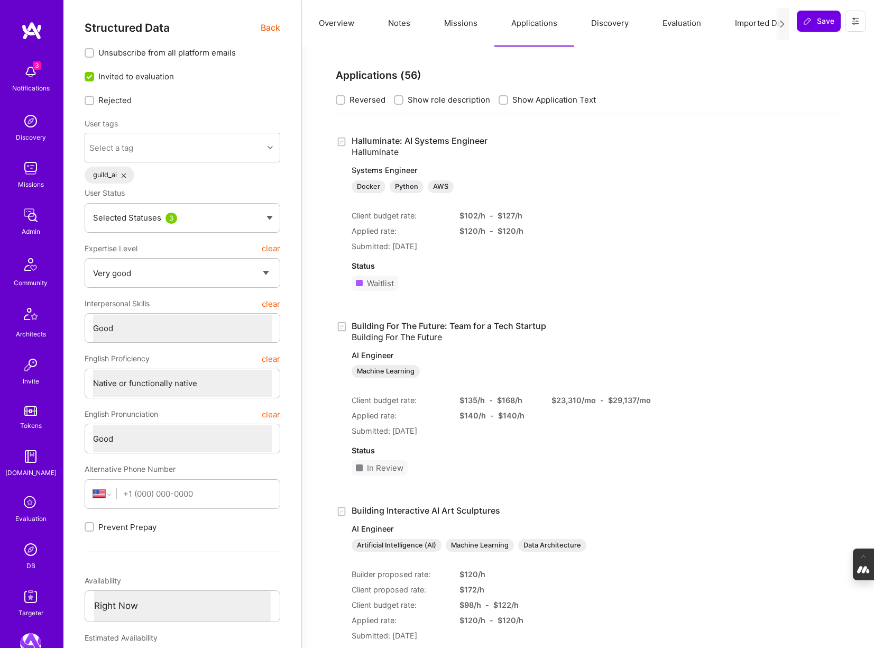
click at [466, 27] on button "Missions" at bounding box center [460, 23] width 67 height 47
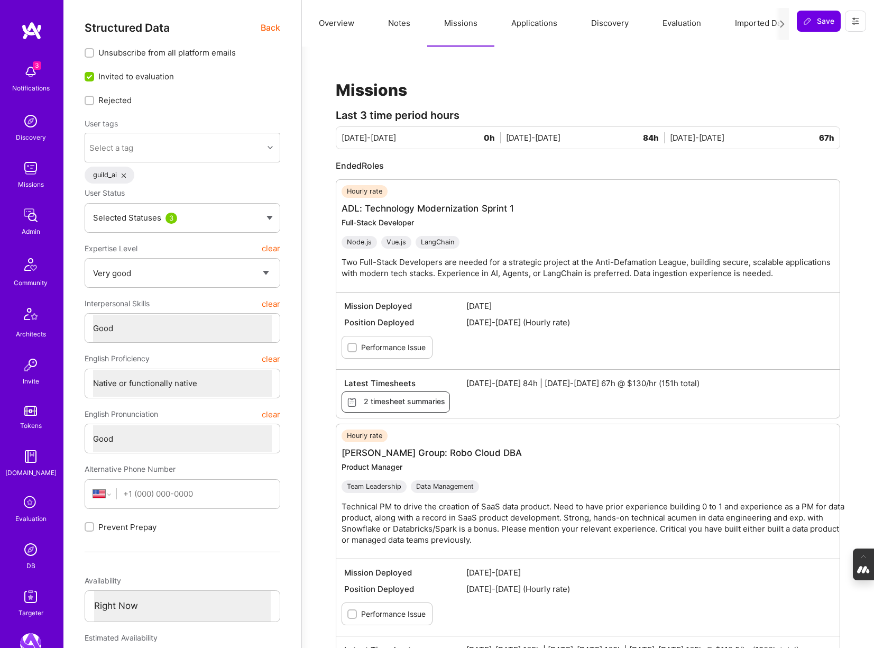
click at [670, 21] on button "Evaluation" at bounding box center [682, 23] width 72 height 47
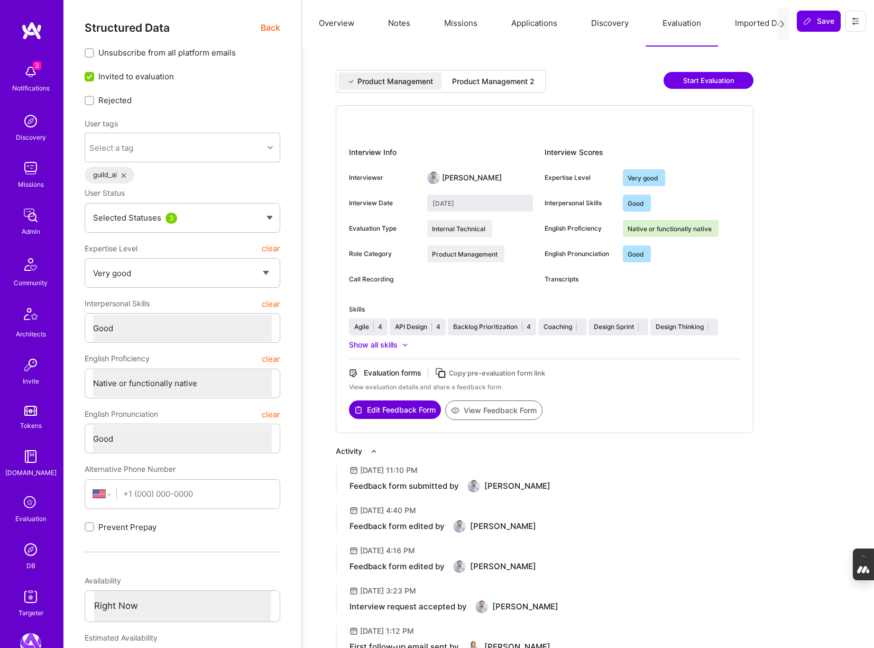
click at [512, 81] on div "Product Management 2" at bounding box center [493, 81] width 82 height 11
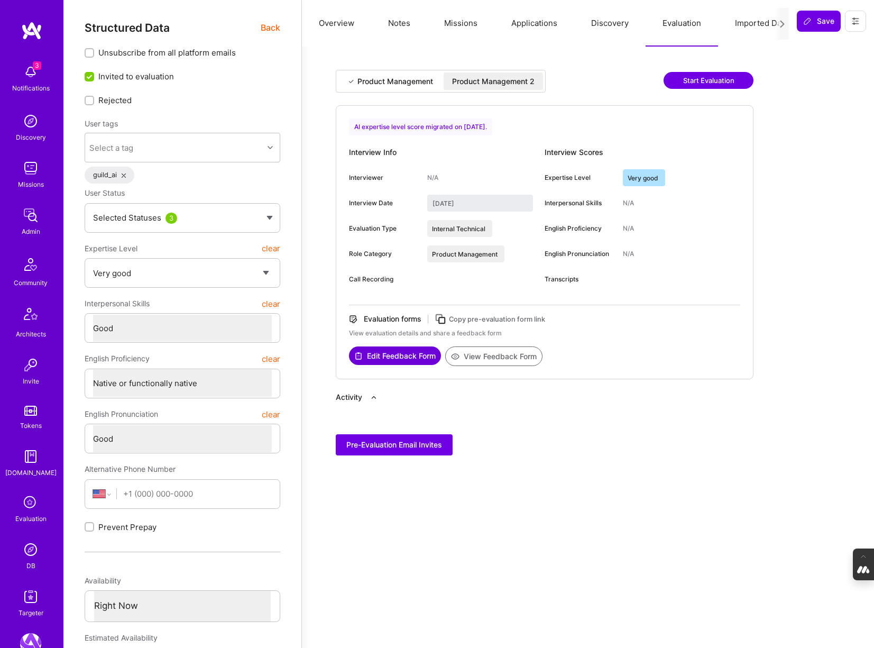
click at [392, 88] on div "Product Management" at bounding box center [389, 80] width 103 height 17
type input "June 19, 2023"
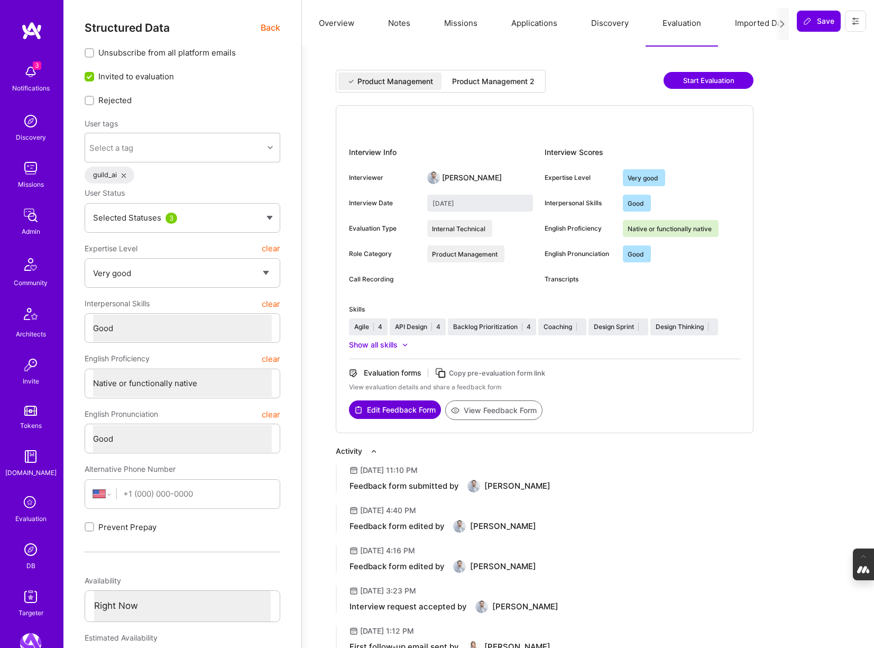
click at [400, 21] on button "Notes" at bounding box center [399, 23] width 56 height 47
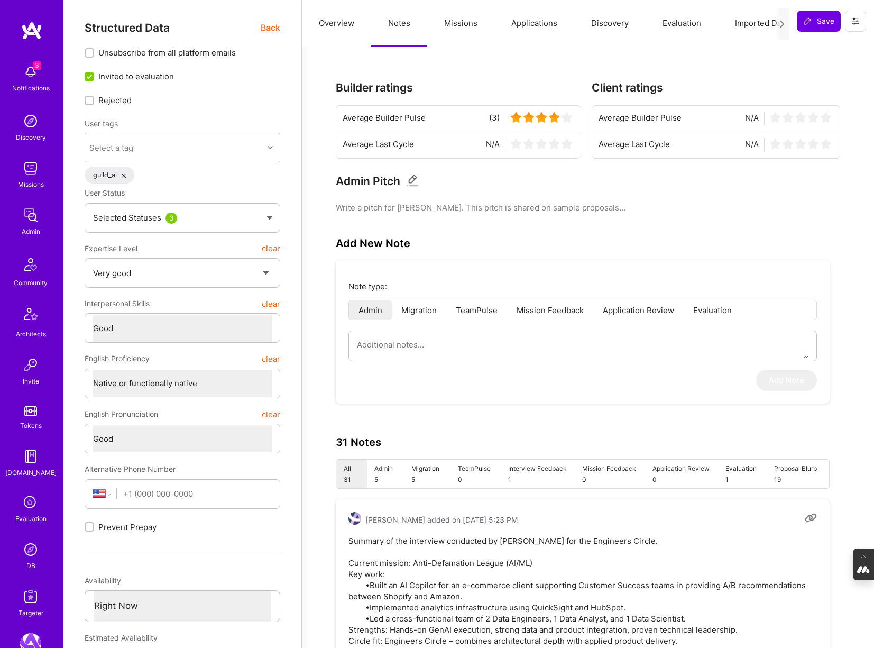
click at [332, 22] on button "Overview" at bounding box center [336, 23] width 69 height 47
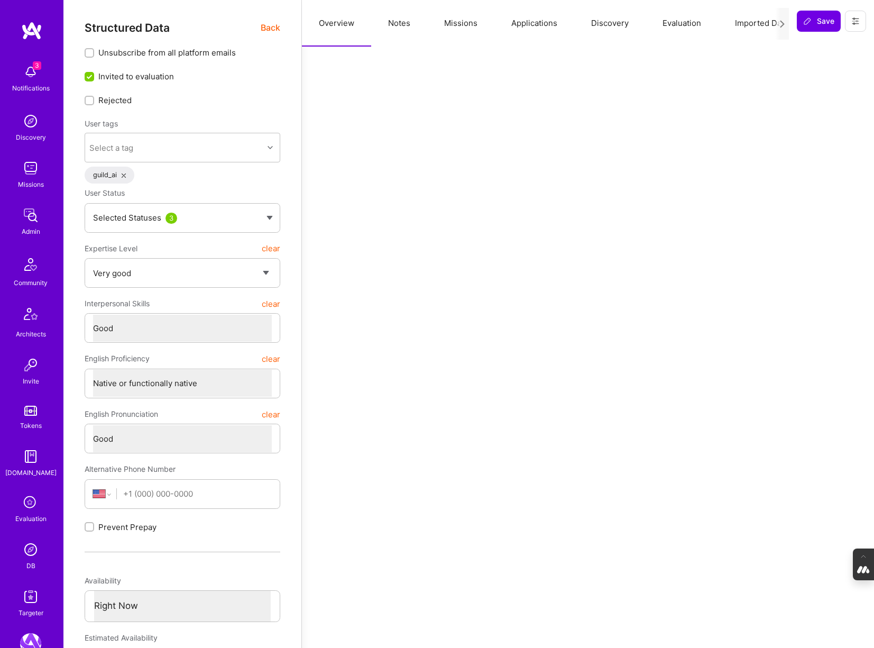
click at [267, 30] on span "Back" at bounding box center [271, 27] width 20 height 13
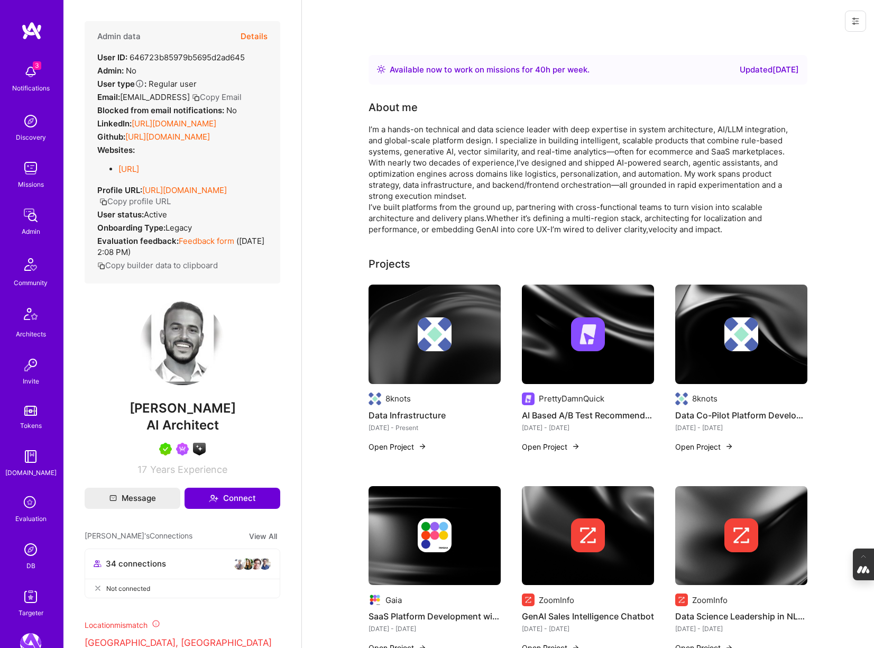
click at [256, 29] on button "Details" at bounding box center [254, 36] width 27 height 31
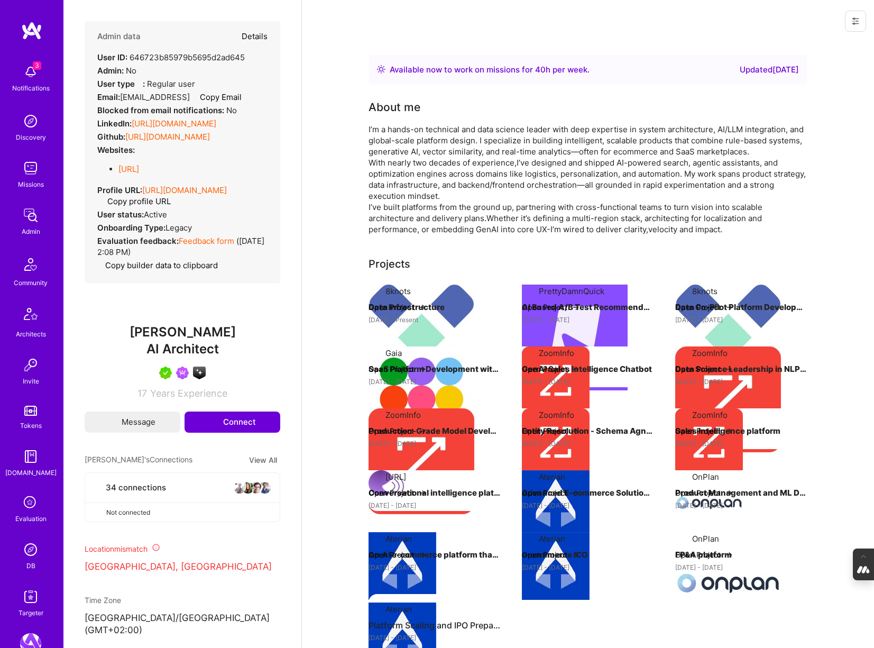
type textarea "x"
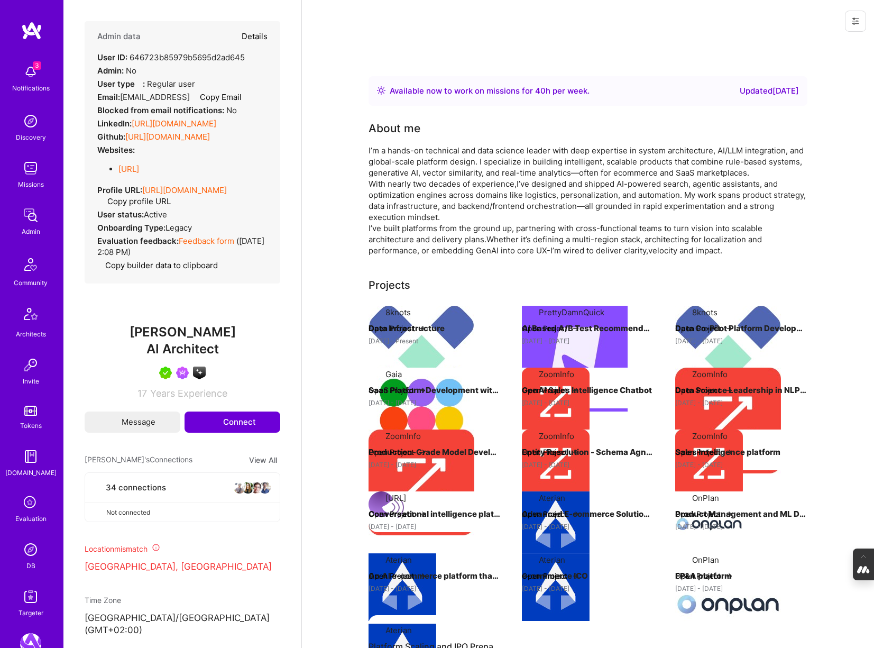
select select "5"
select select "4"
select select "7"
select select "6"
select select "US"
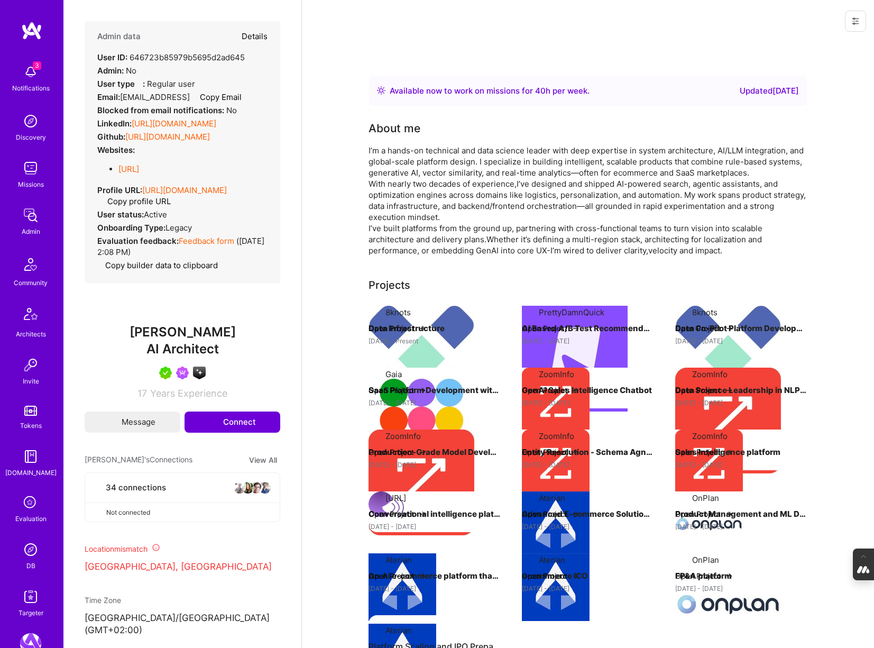
select select "Right Now"
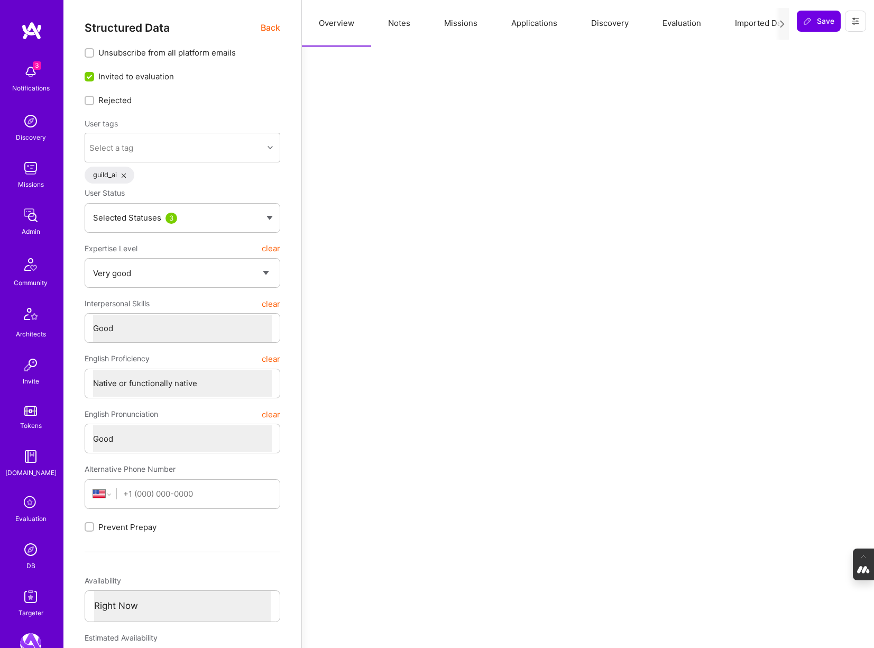
click at [389, 28] on button "Notes" at bounding box center [399, 23] width 56 height 47
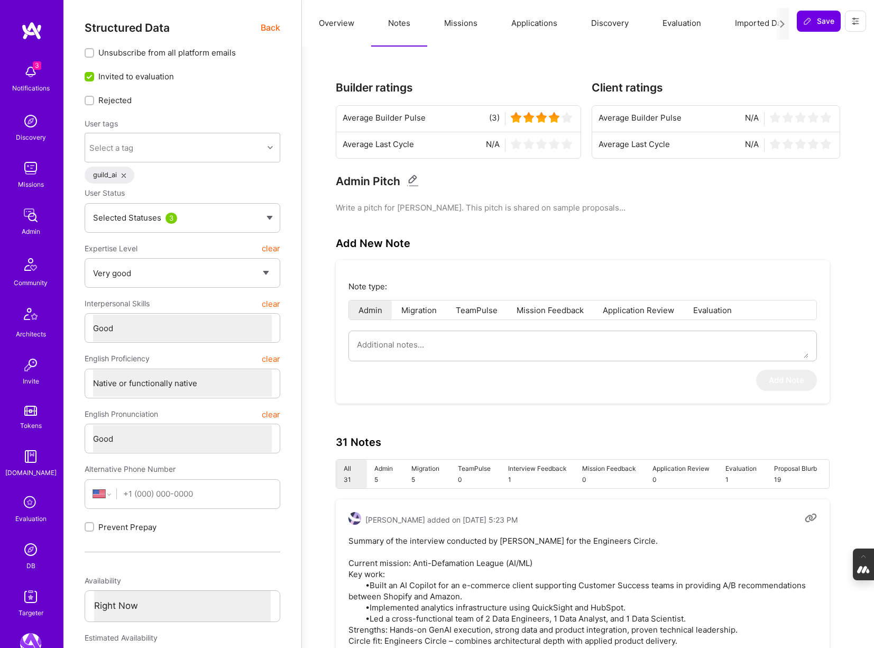
type textarea "x"
click at [681, 23] on button "Evaluation" at bounding box center [682, 23] width 72 height 47
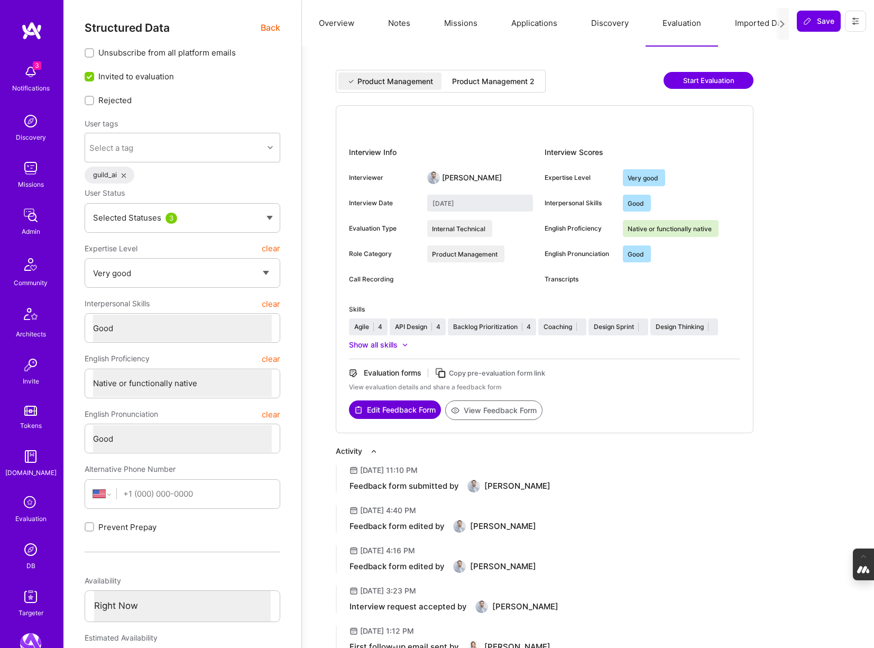
click at [511, 82] on div "Product Management 2" at bounding box center [493, 81] width 82 height 11
type input "August 15, 2025"
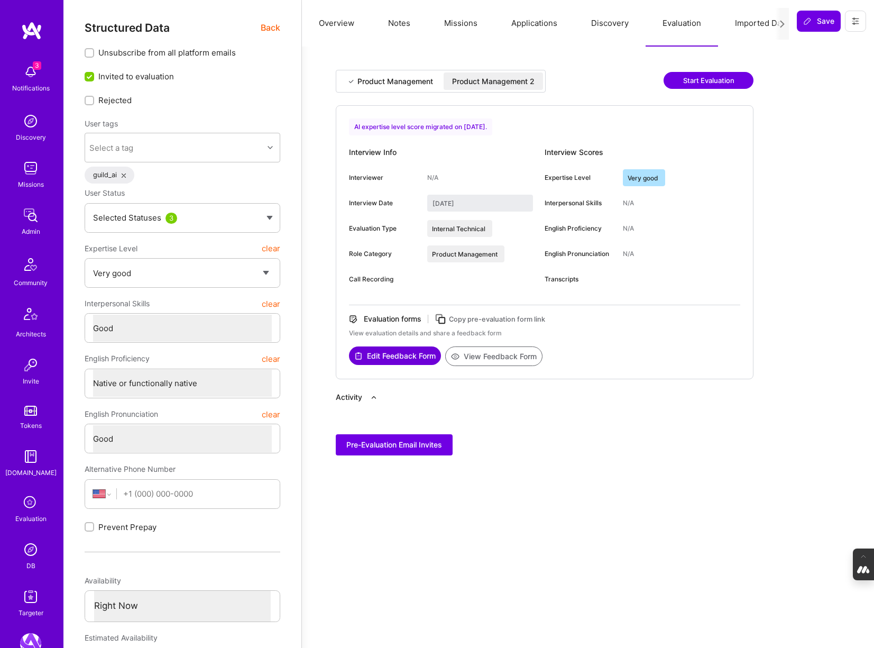
click at [521, 356] on button "View Feedback Form" at bounding box center [493, 356] width 97 height 20
click at [545, 21] on button "Applications" at bounding box center [534, 23] width 80 height 47
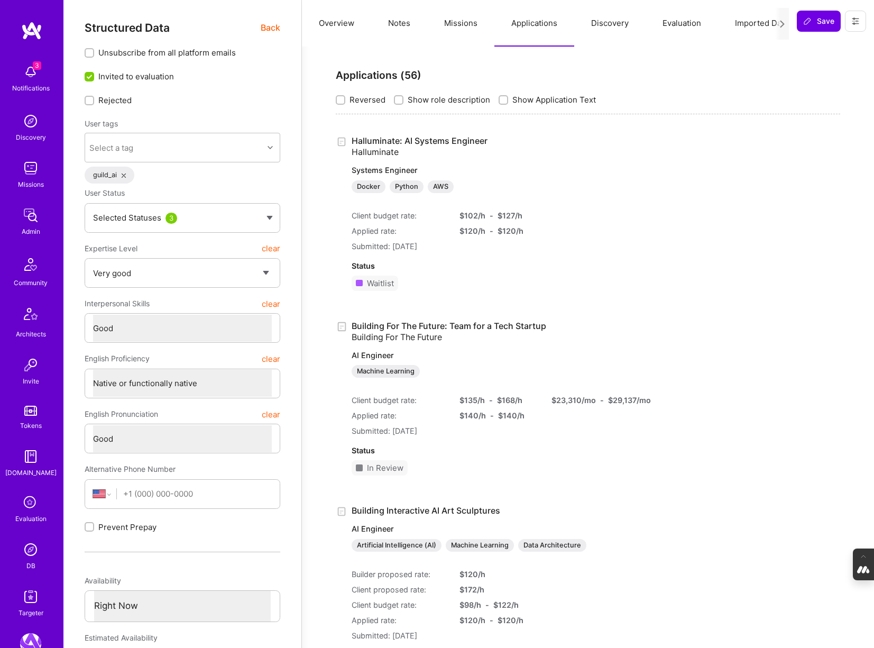
click at [456, 27] on button "Missions" at bounding box center [460, 23] width 67 height 47
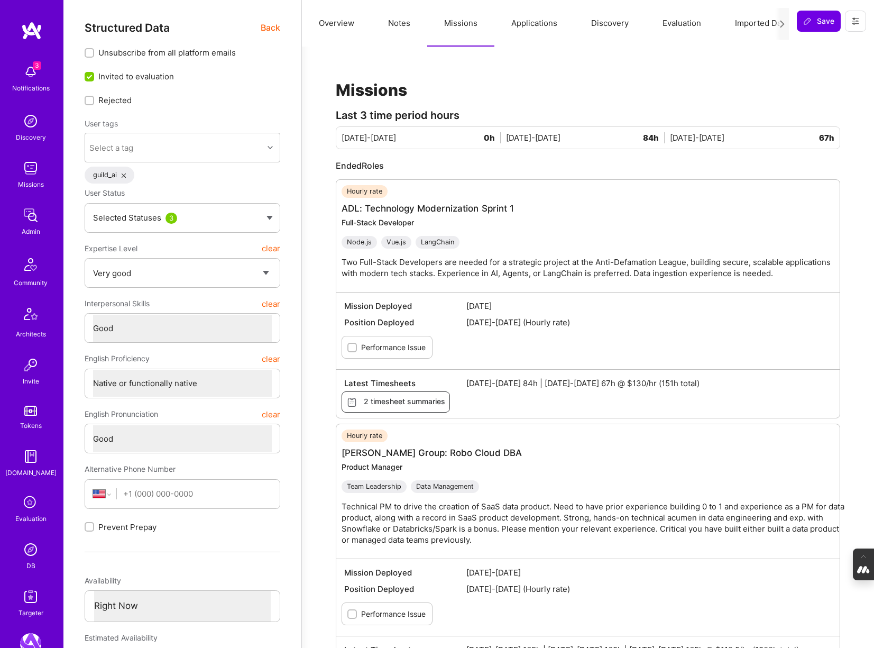
click at [541, 24] on button "Applications" at bounding box center [534, 23] width 80 height 47
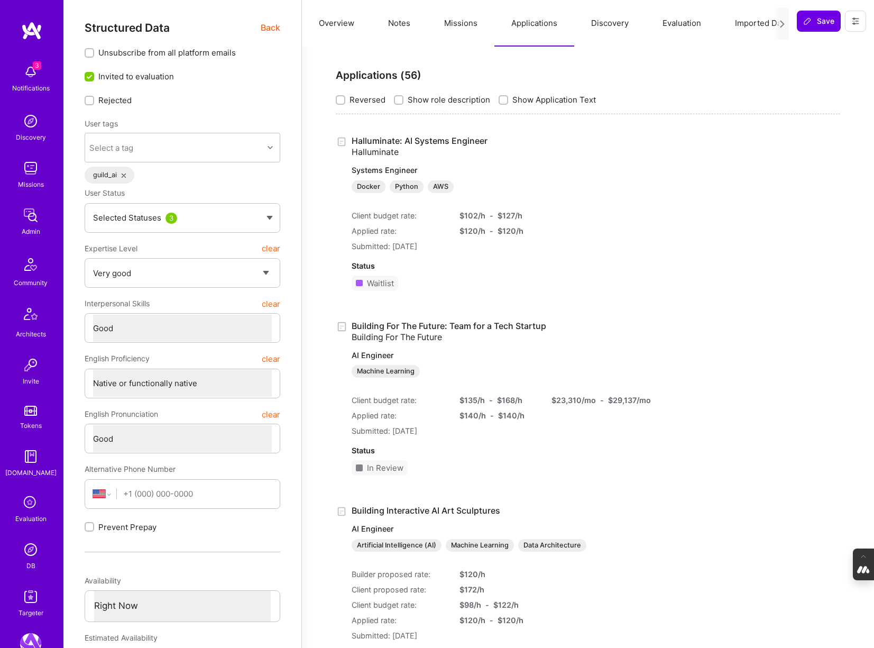
click at [451, 27] on button "Missions" at bounding box center [460, 23] width 67 height 47
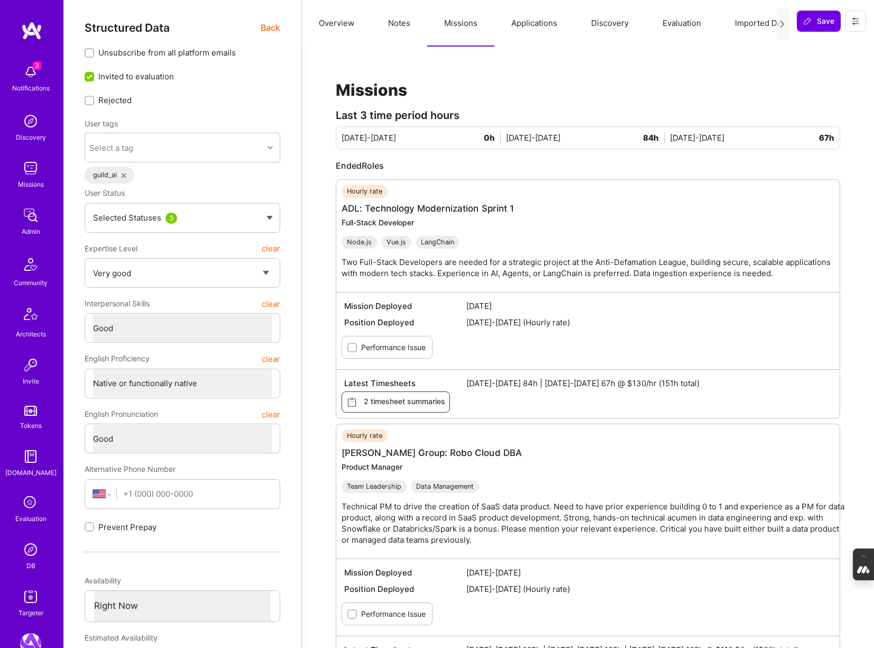
click at [391, 21] on button "Notes" at bounding box center [399, 23] width 56 height 47
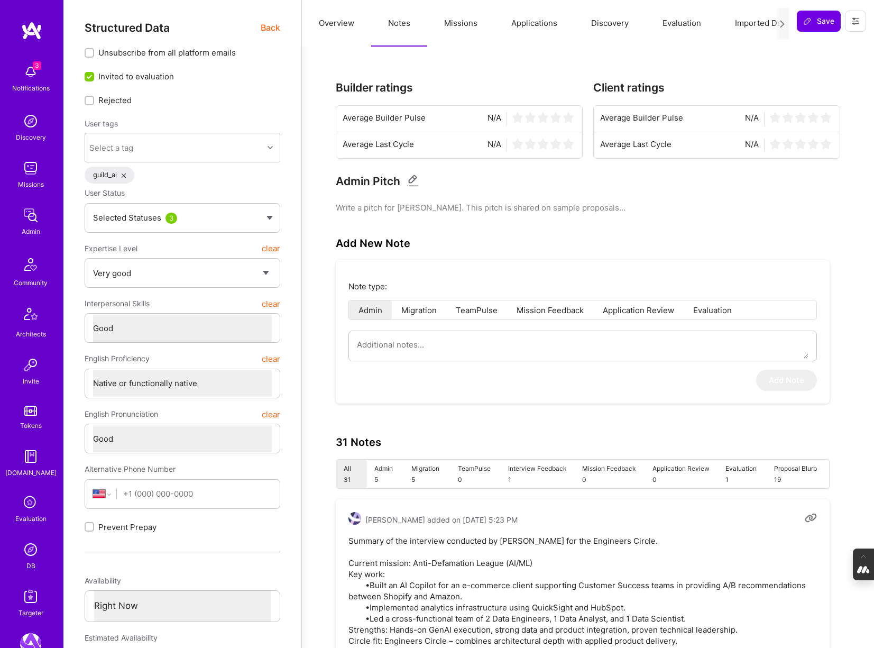
click at [340, 22] on button "Overview" at bounding box center [336, 23] width 69 height 47
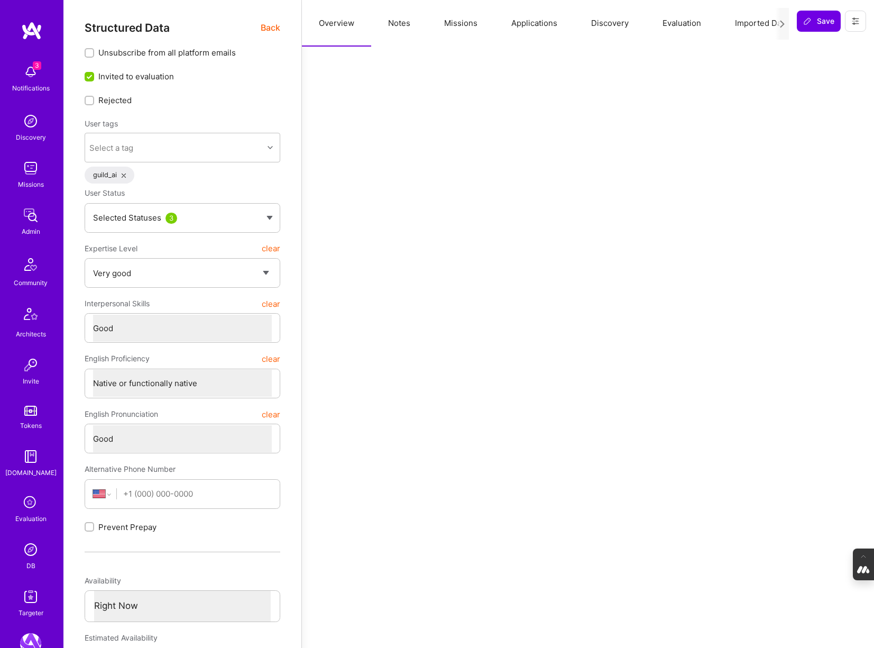
click at [269, 27] on span "Back" at bounding box center [271, 27] width 20 height 13
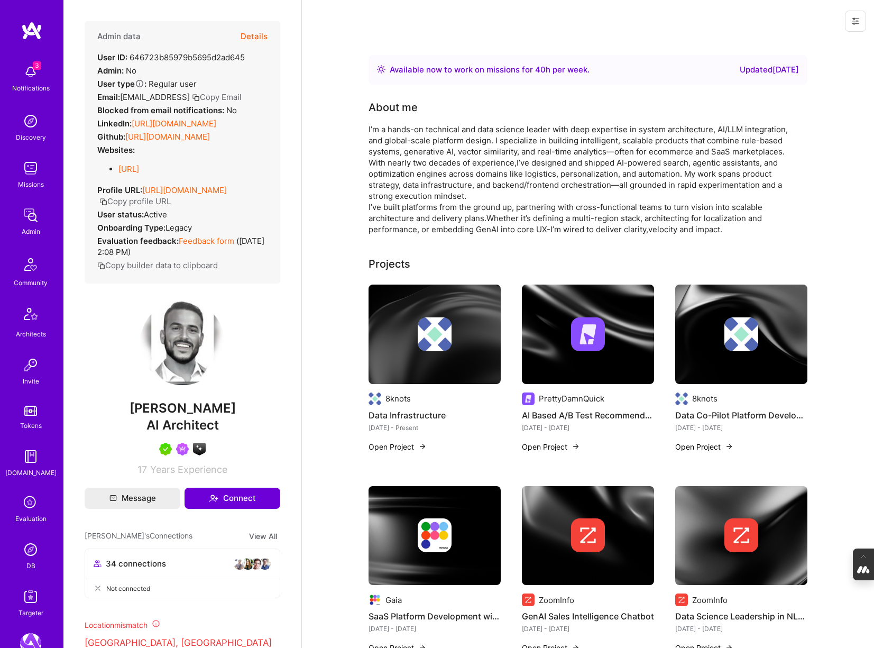
click at [179, 123] on link "https://linkedin.com/in/tamirkedmi" at bounding box center [174, 123] width 85 height 10
click at [253, 35] on button "Details" at bounding box center [254, 36] width 27 height 31
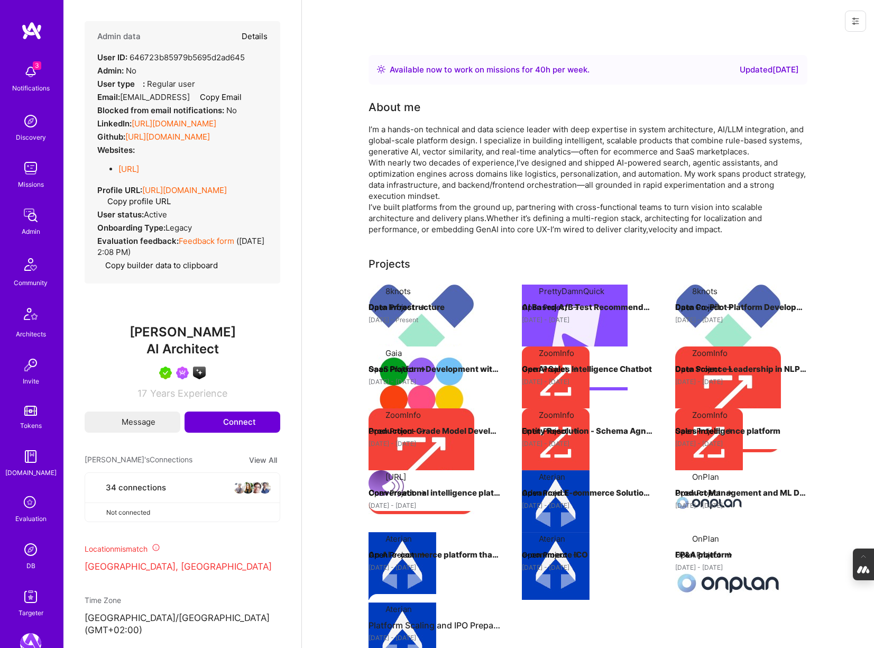
type textarea "x"
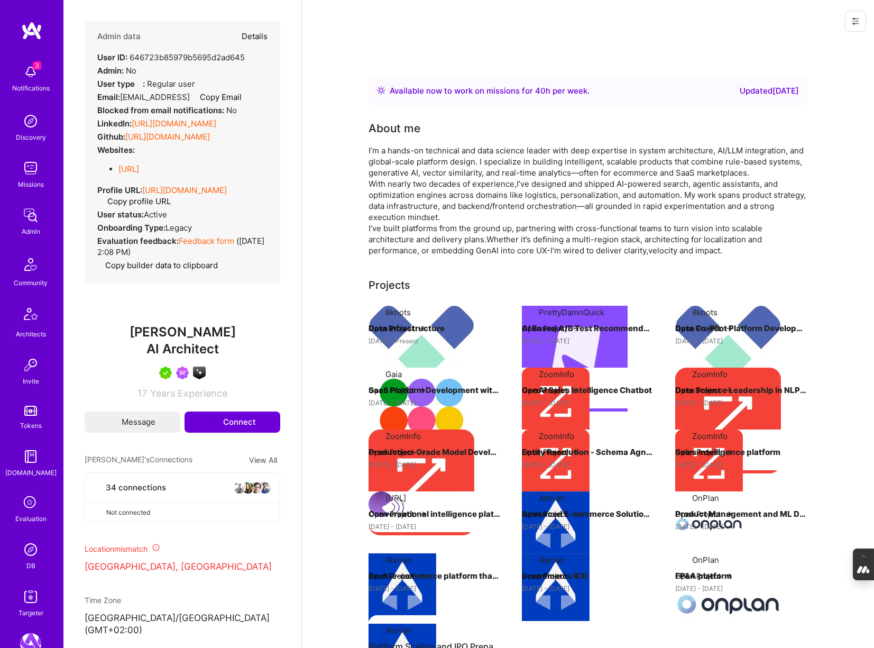
select select "5"
select select "4"
select select "7"
select select "6"
select select "US"
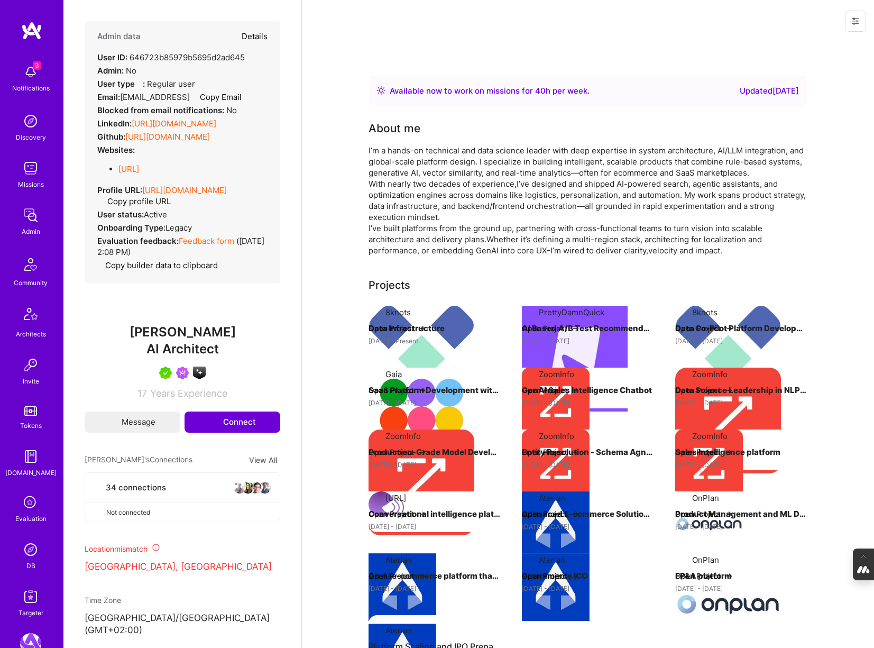
select select "Right Now"
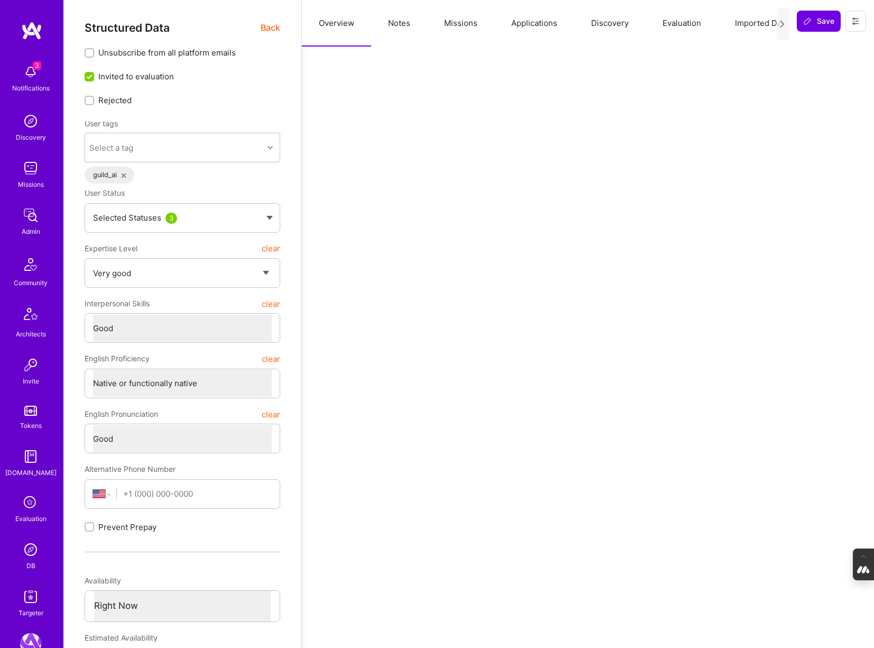
click at [528, 25] on button "Applications" at bounding box center [534, 23] width 80 height 47
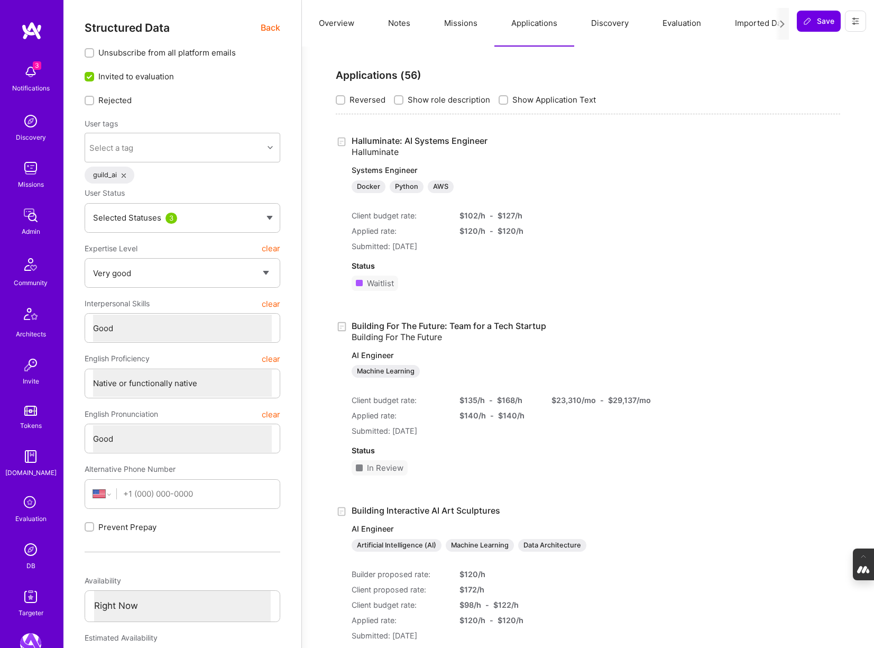
click at [453, 23] on button "Missions" at bounding box center [460, 23] width 67 height 47
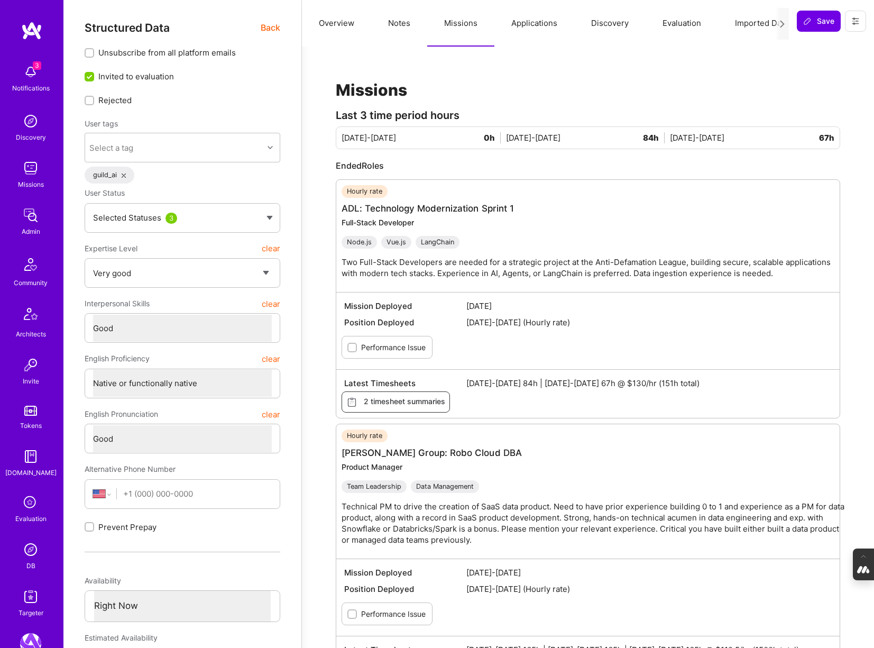
click at [402, 20] on button "Notes" at bounding box center [399, 23] width 56 height 47
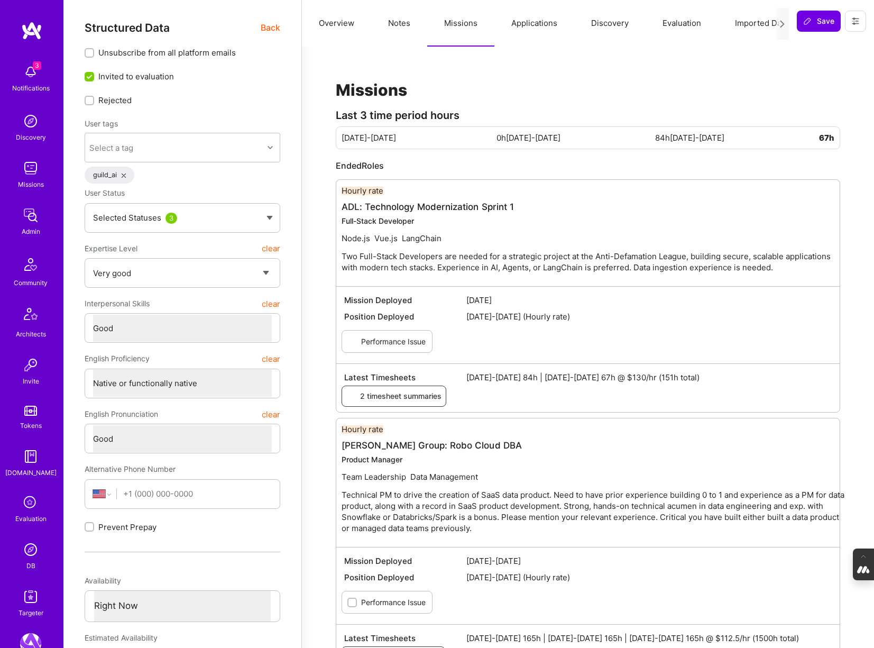
type textarea "x"
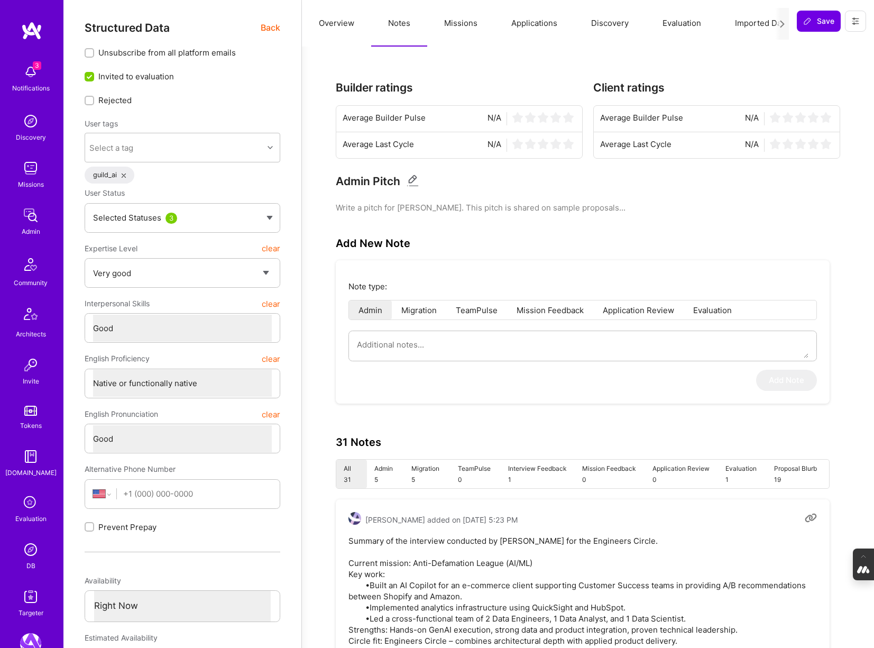
click at [327, 20] on button "Overview" at bounding box center [336, 23] width 69 height 47
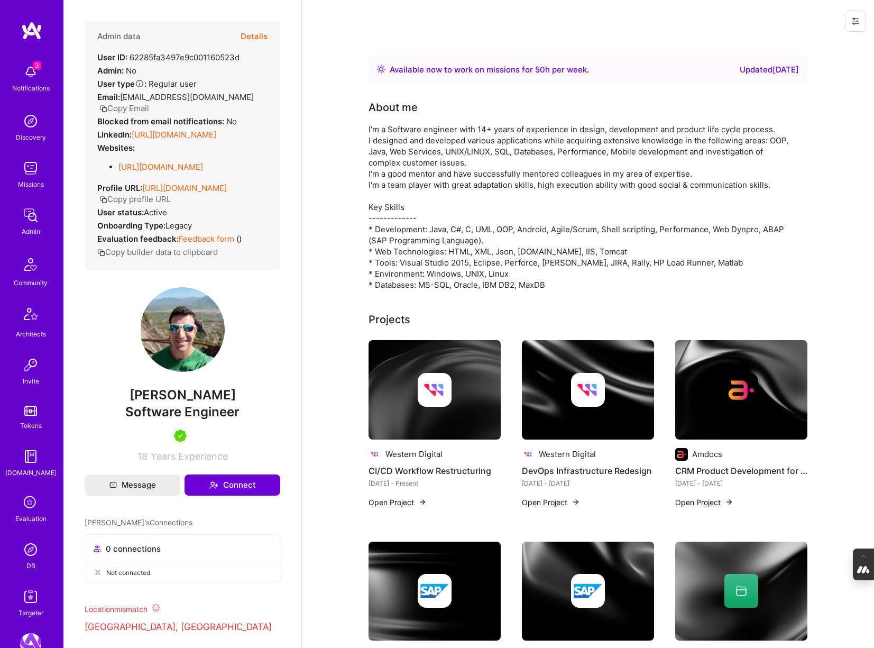
click at [27, 560] on div "DB" at bounding box center [30, 565] width 9 height 11
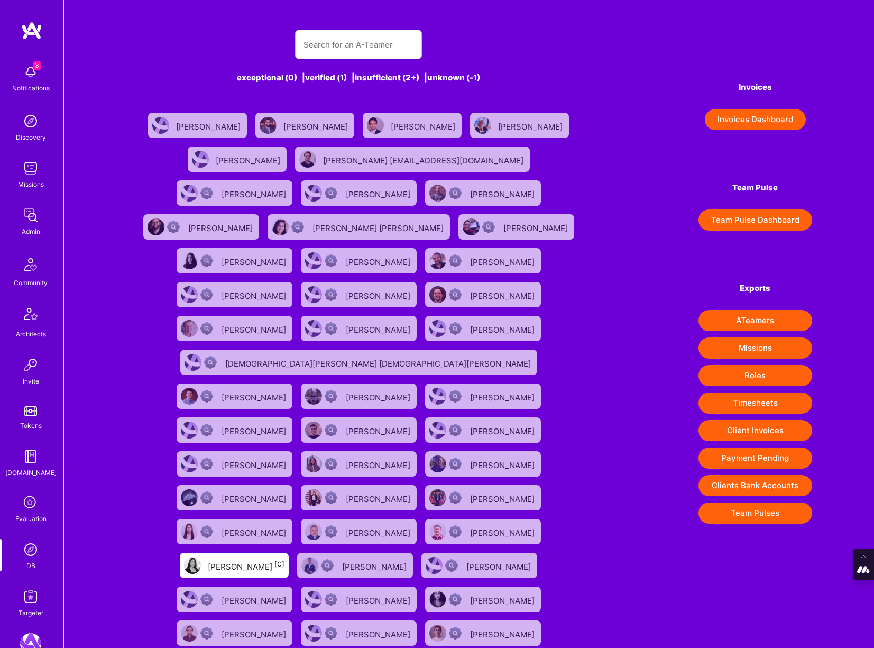
click at [25, 504] on icon at bounding box center [31, 503] width 20 height 20
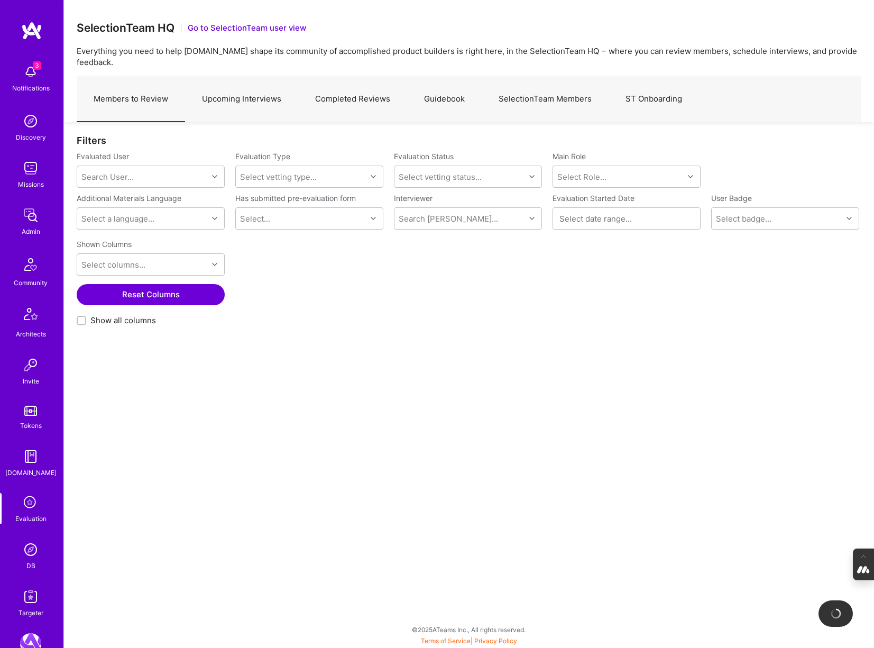
click at [352, 84] on link "Completed Reviews" at bounding box center [352, 99] width 109 height 46
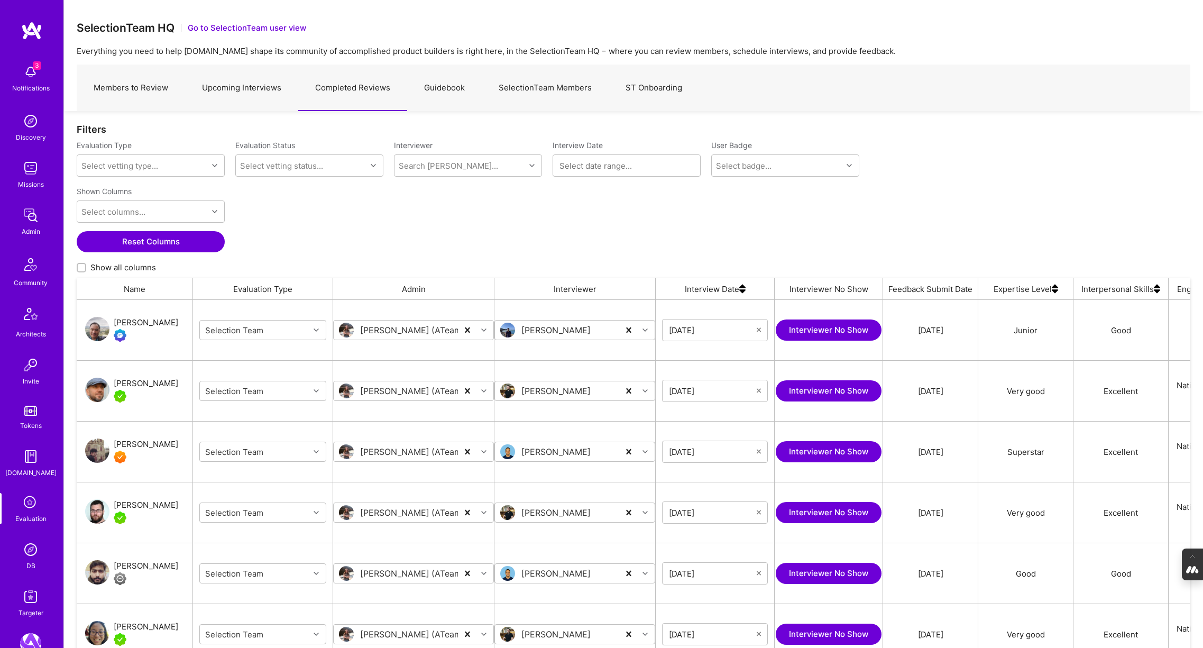
click at [81, 267] on input "Show all columns" at bounding box center [82, 267] width 7 height 7
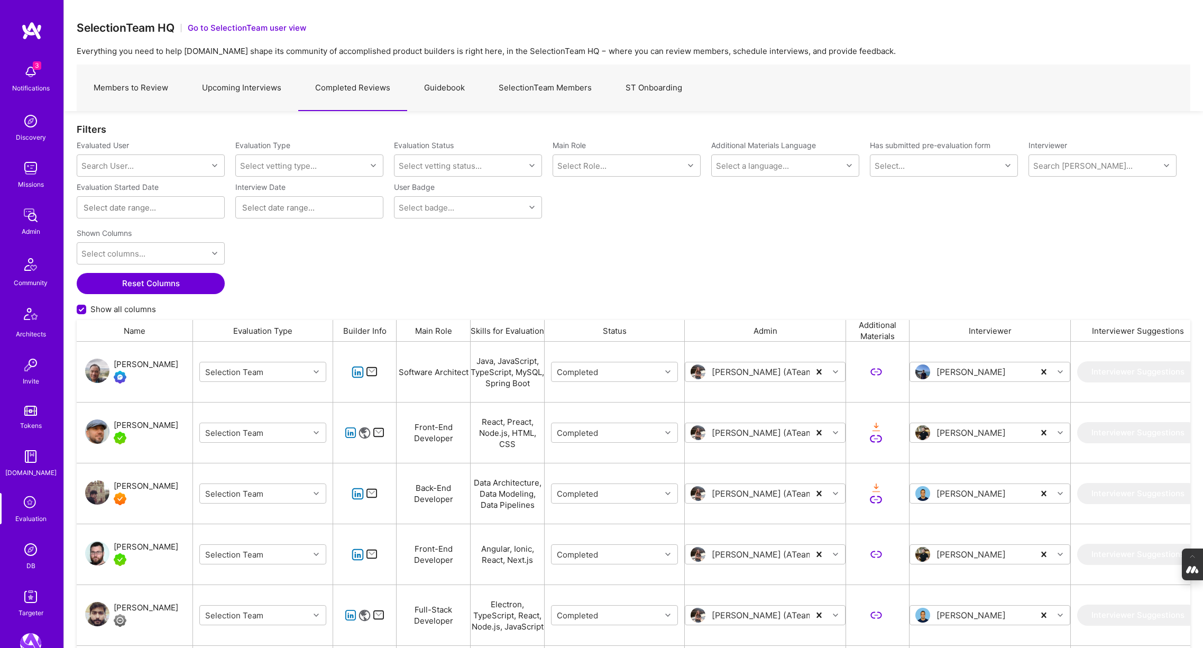
click at [80, 309] on input "Show all columns" at bounding box center [83, 310] width 10 height 10
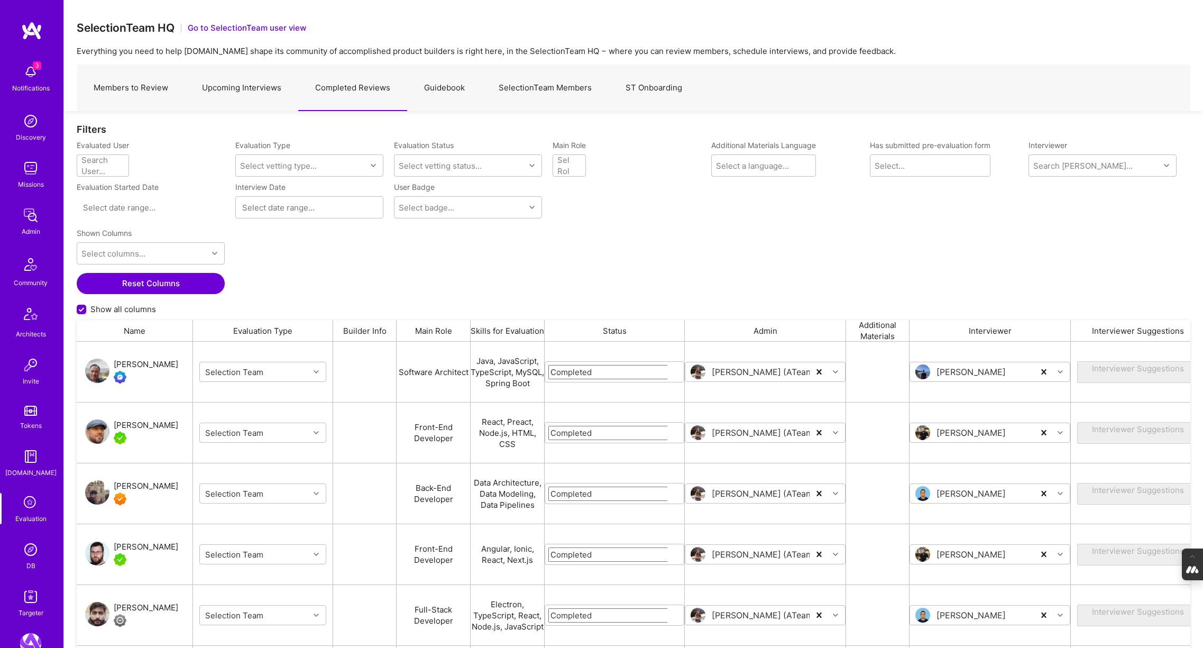
checkbox input "false"
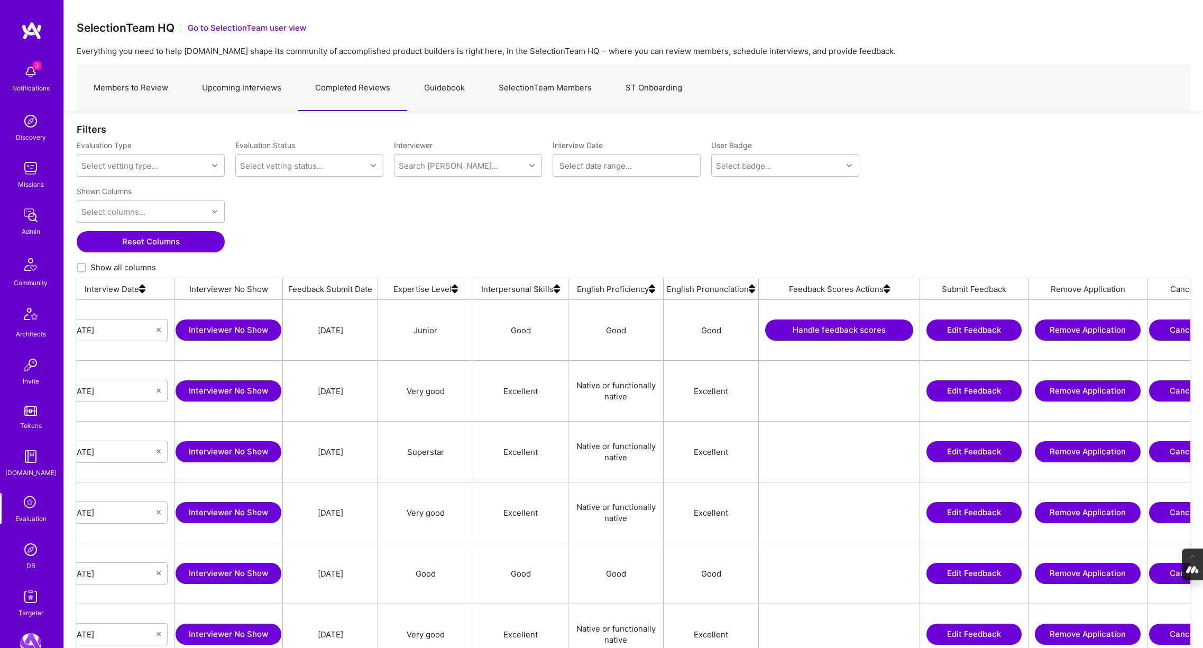
scroll to position [0, 674]
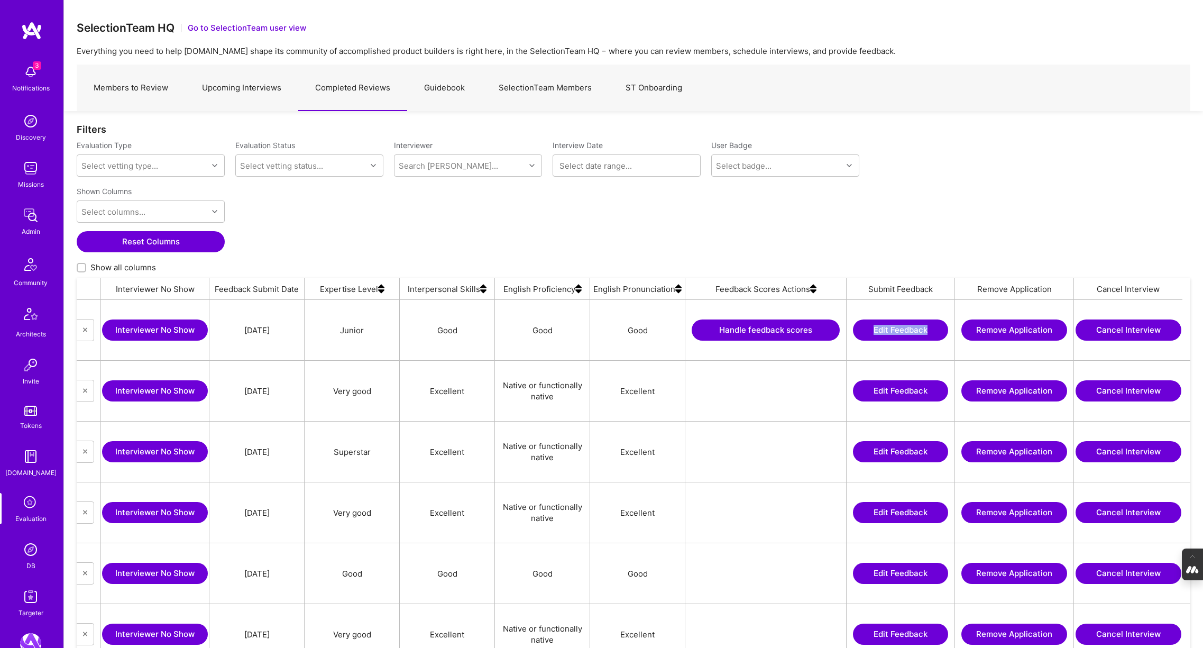
click at [760, 336] on button "Handle feedback scores" at bounding box center [766, 329] width 148 height 21
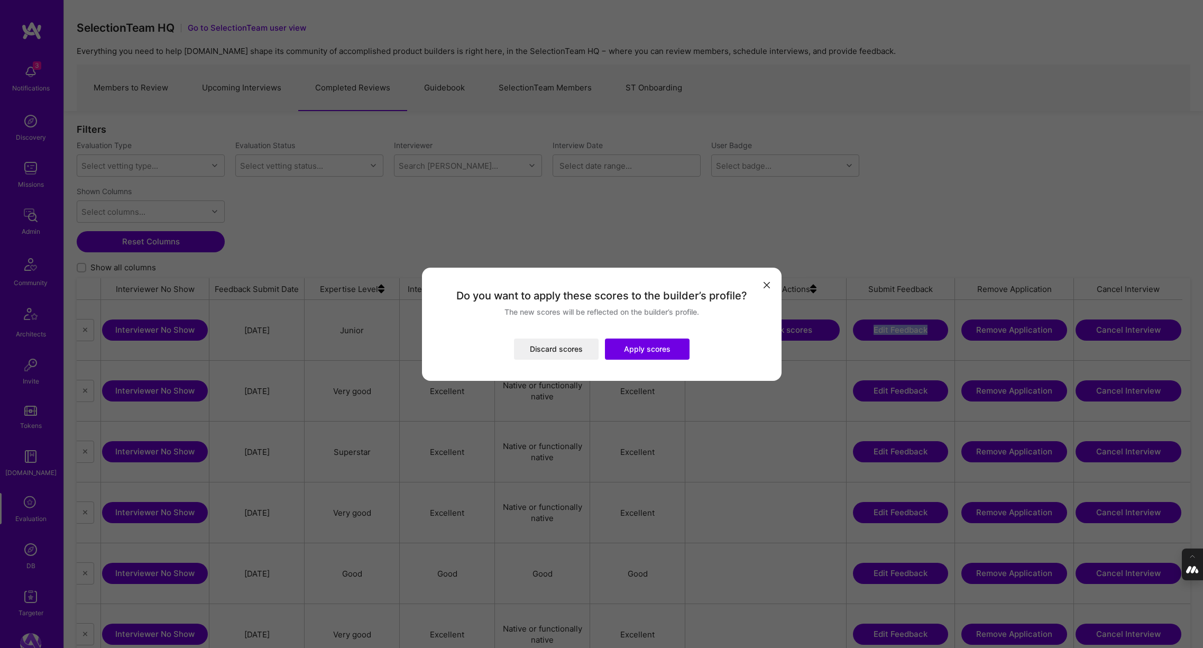
click at [645, 354] on button "Apply scores" at bounding box center [647, 348] width 85 height 21
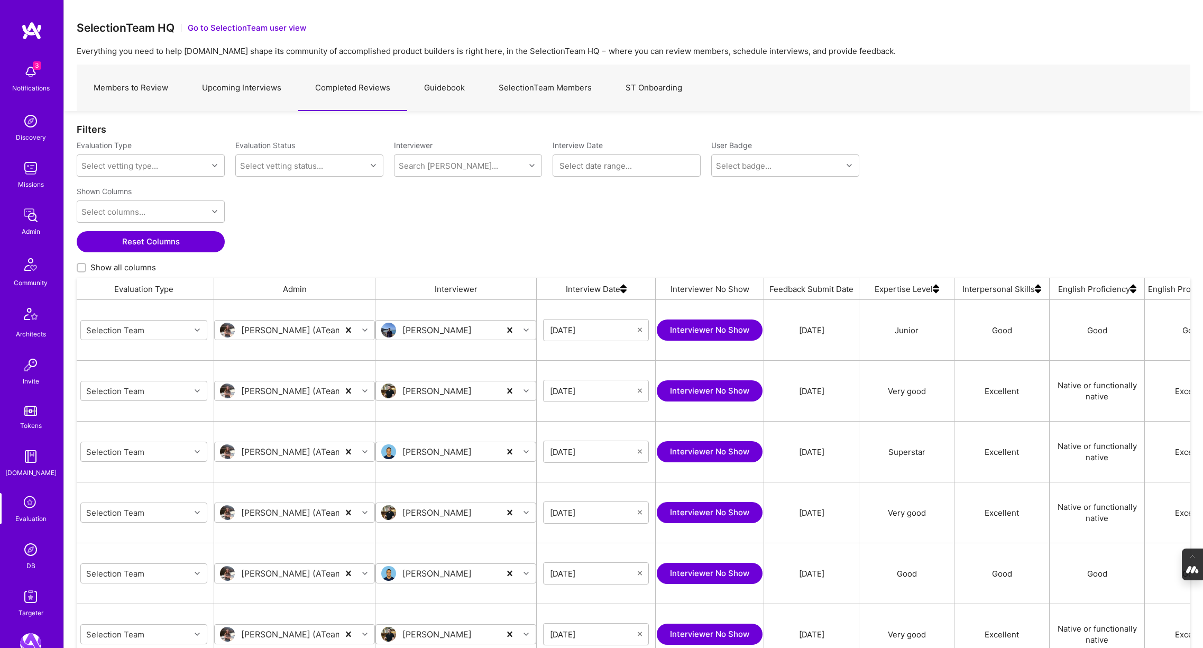
scroll to position [0, 0]
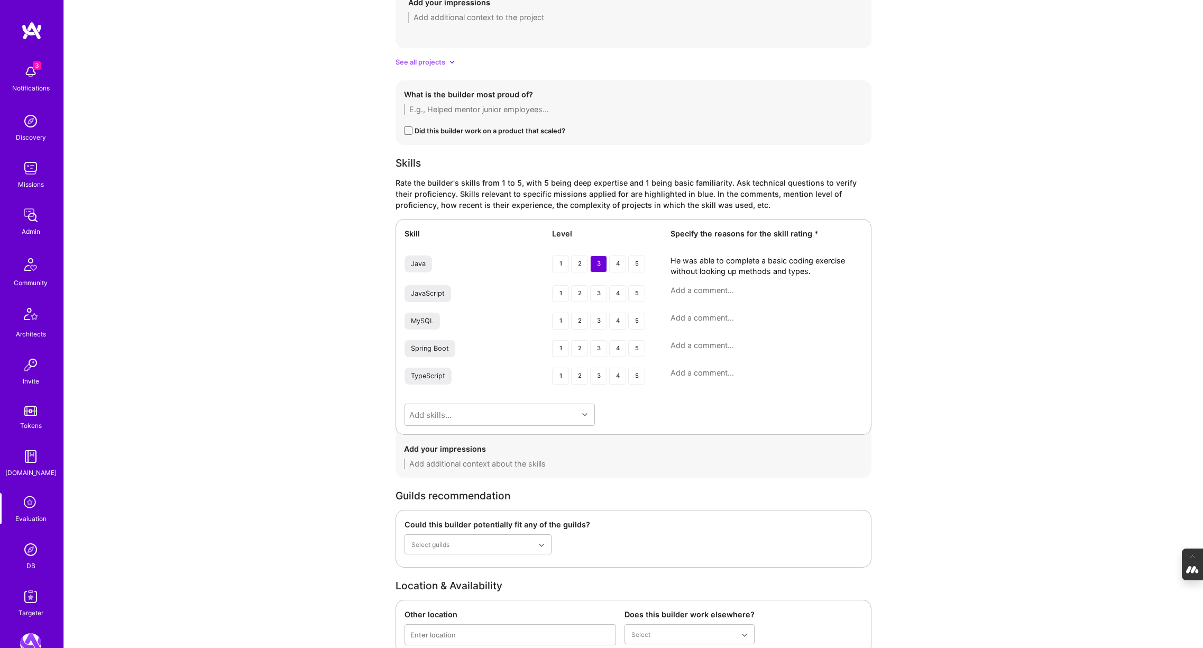
scroll to position [1649, 0]
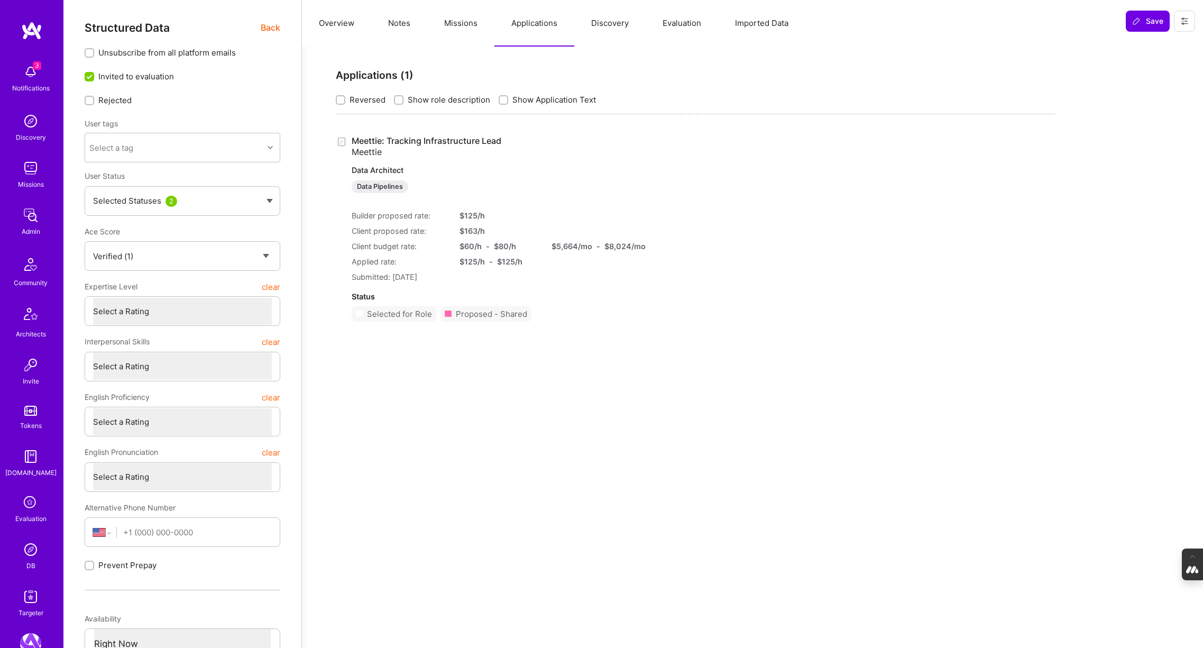
select select "Verified"
select select "US"
select select "Right Now"
click at [422, 29] on button "Notes" at bounding box center [399, 23] width 56 height 47
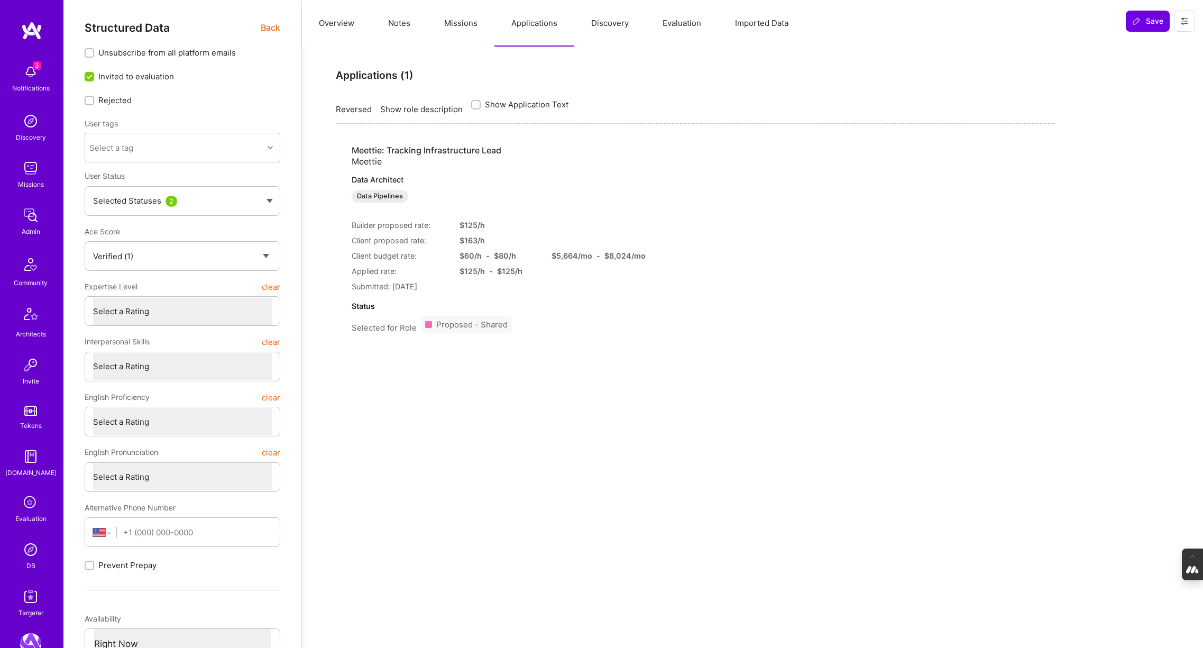
type textarea "x"
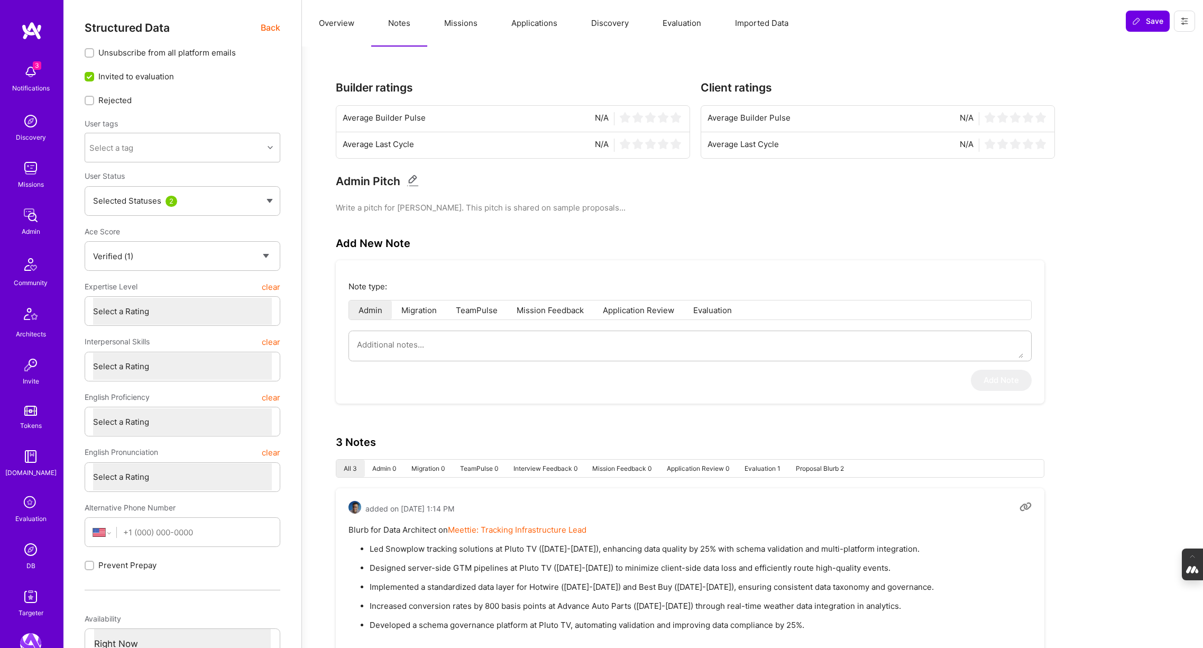
click at [339, 22] on button "Overview" at bounding box center [336, 23] width 69 height 47
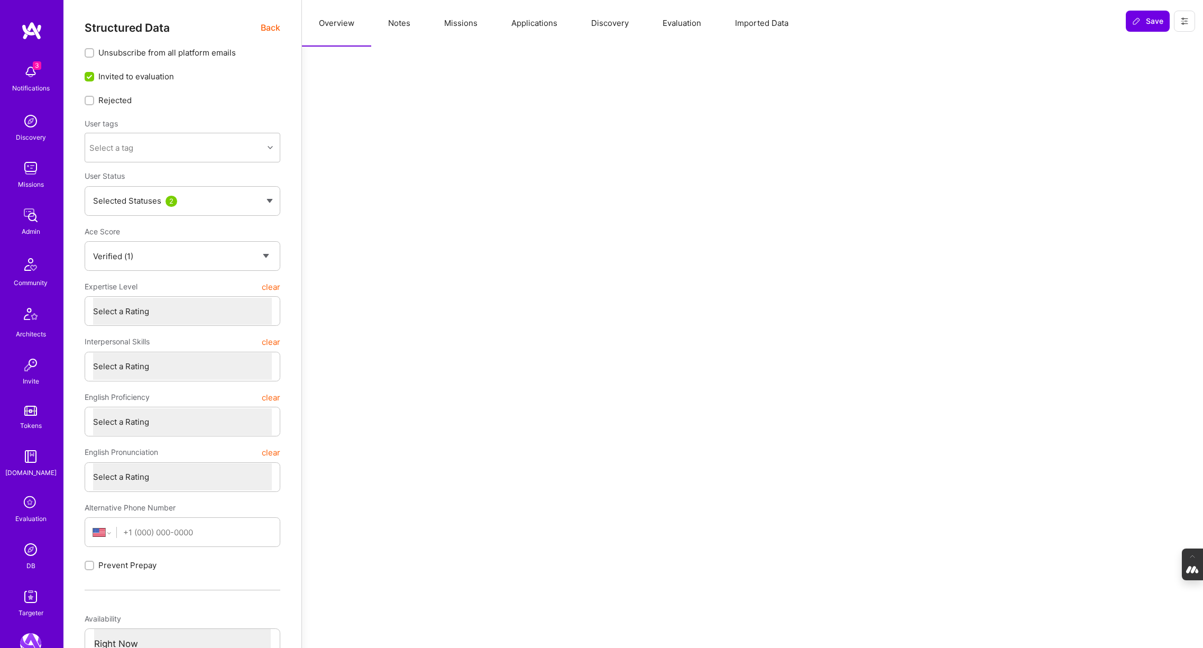
click at [265, 28] on span "Back" at bounding box center [271, 27] width 20 height 13
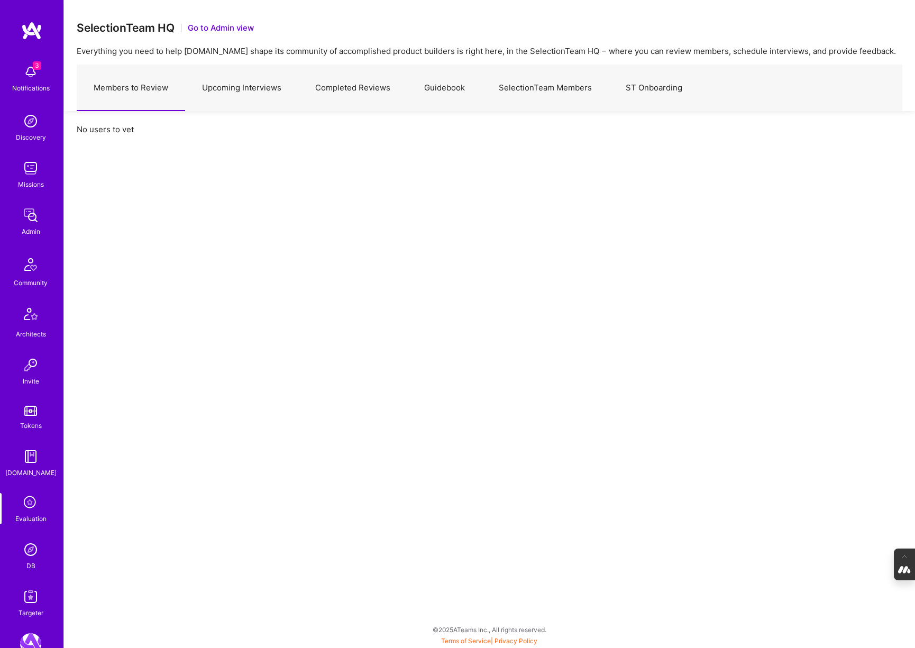
click at [29, 552] on img at bounding box center [30, 549] width 21 height 21
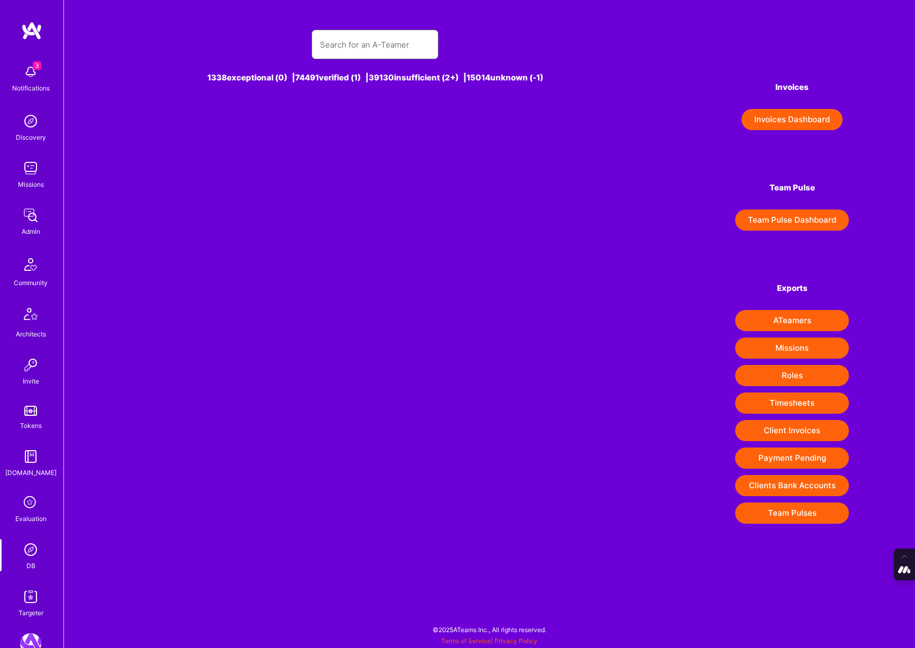
click at [343, 44] on input "text" at bounding box center [375, 44] width 110 height 27
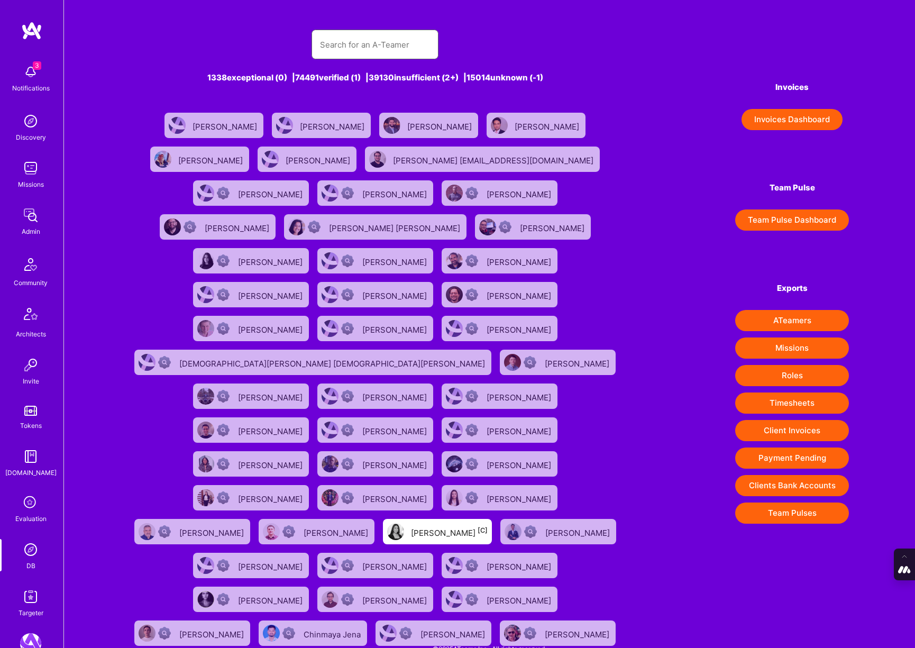
paste input "[PERSON_NAME] [PERSON_NAME]"
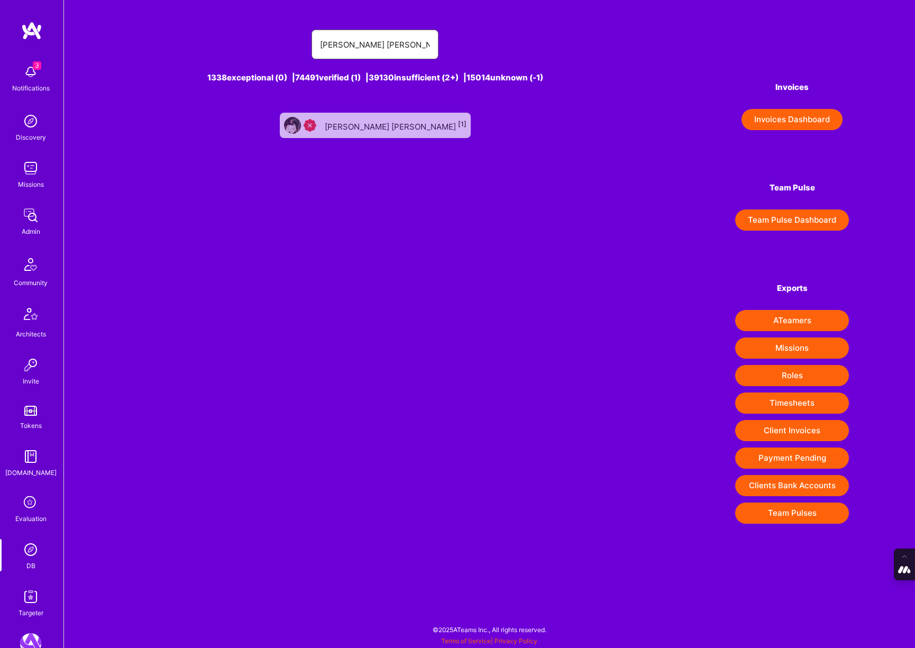
type input "[PERSON_NAME] [PERSON_NAME]"
click at [383, 131] on div "Sunayana Reddy Velpula [1]" at bounding box center [396, 125] width 142 height 14
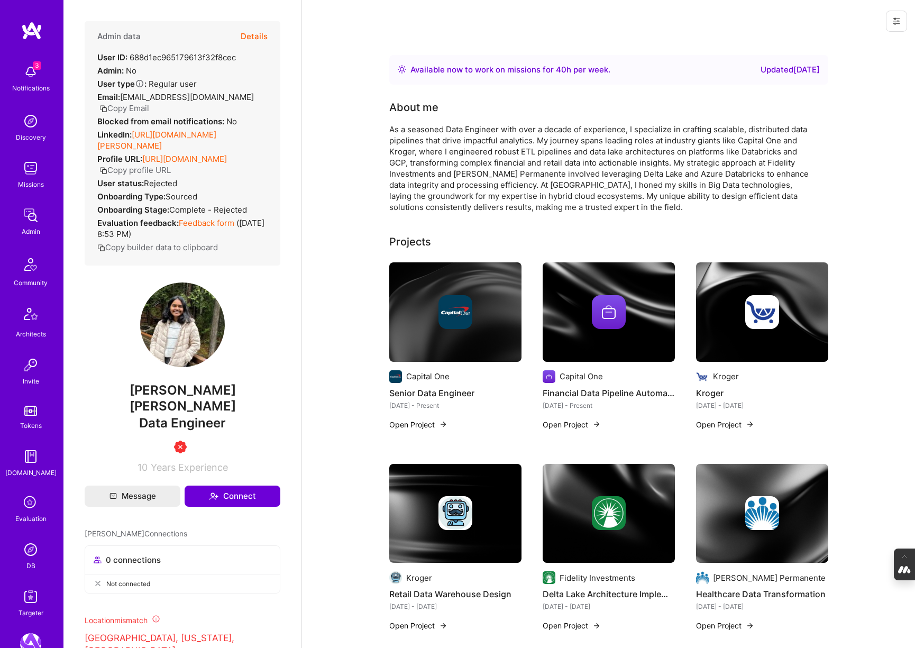
click at [259, 34] on button "Details" at bounding box center [254, 36] width 27 height 31
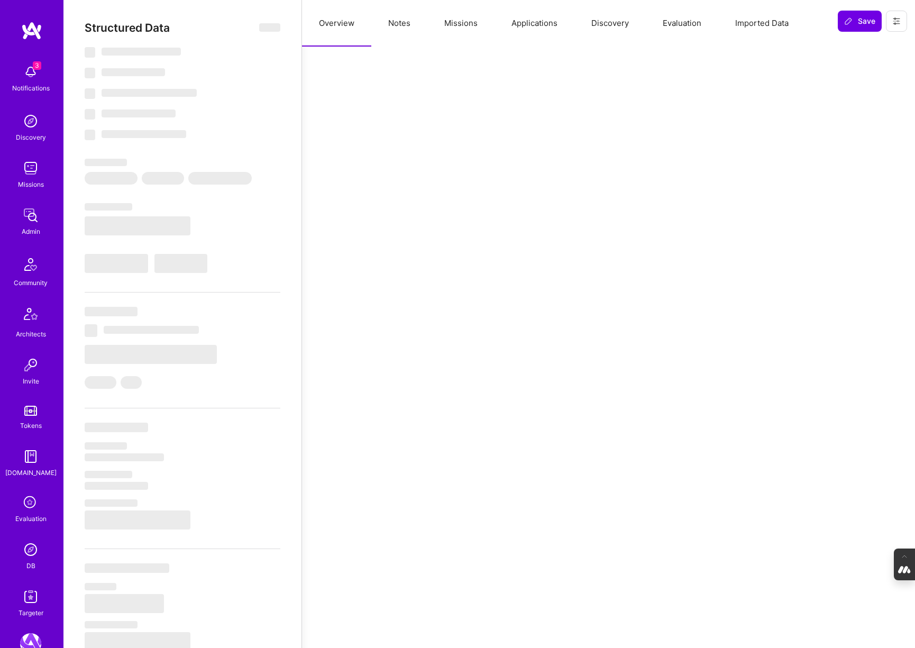
click at [697, 22] on button "Evaluation" at bounding box center [682, 23] width 72 height 47
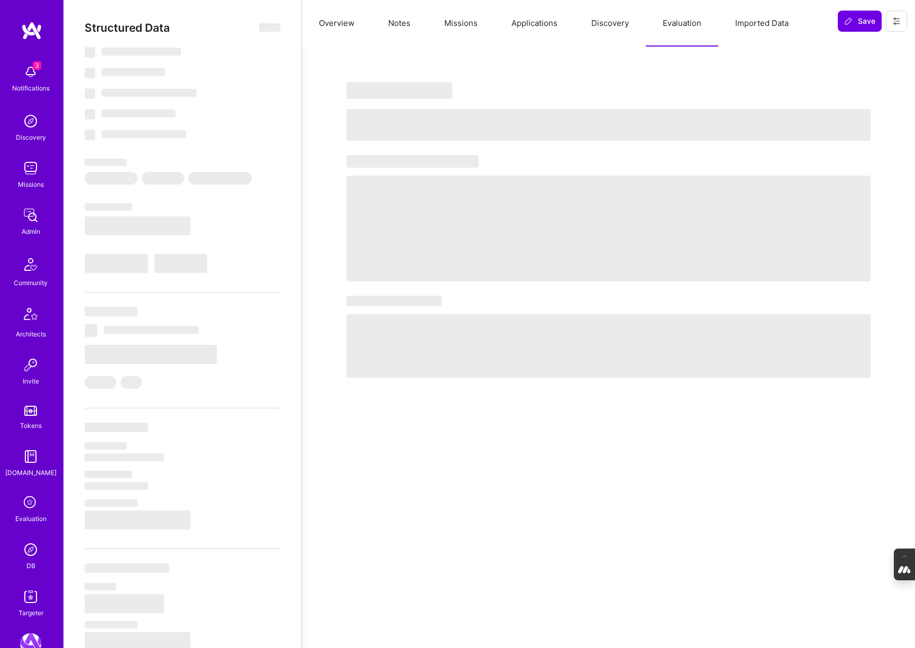
select select "Right Now"
select select "5"
select select "4"
select select "6"
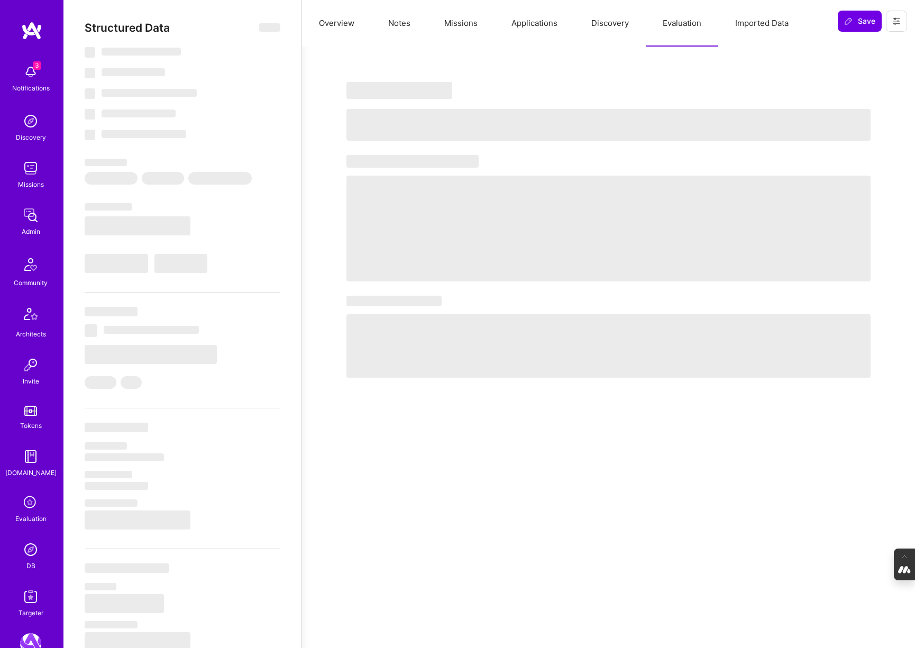
select select "US"
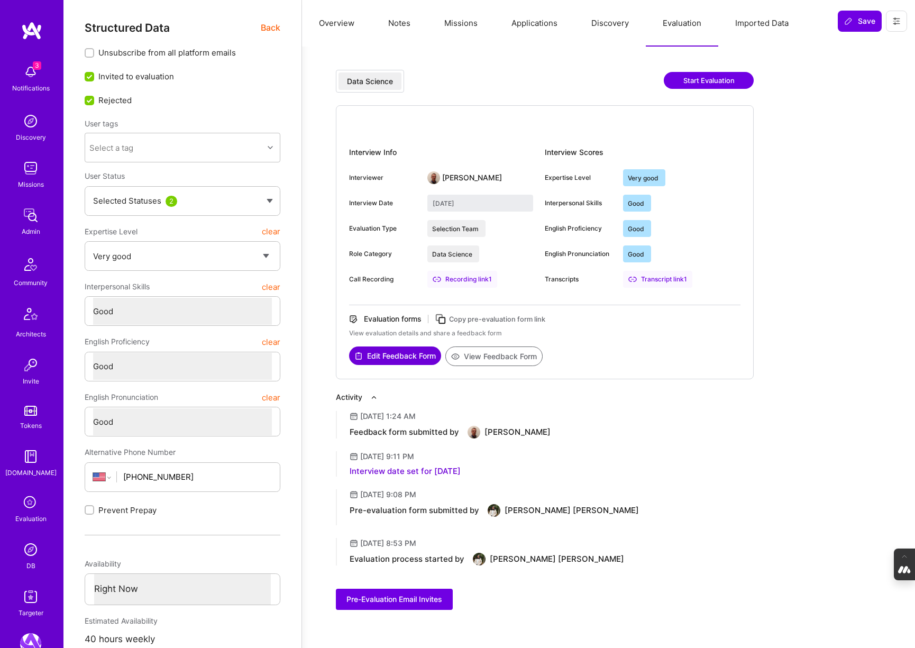
click at [494, 362] on button "View Feedback Form" at bounding box center [493, 356] width 97 height 20
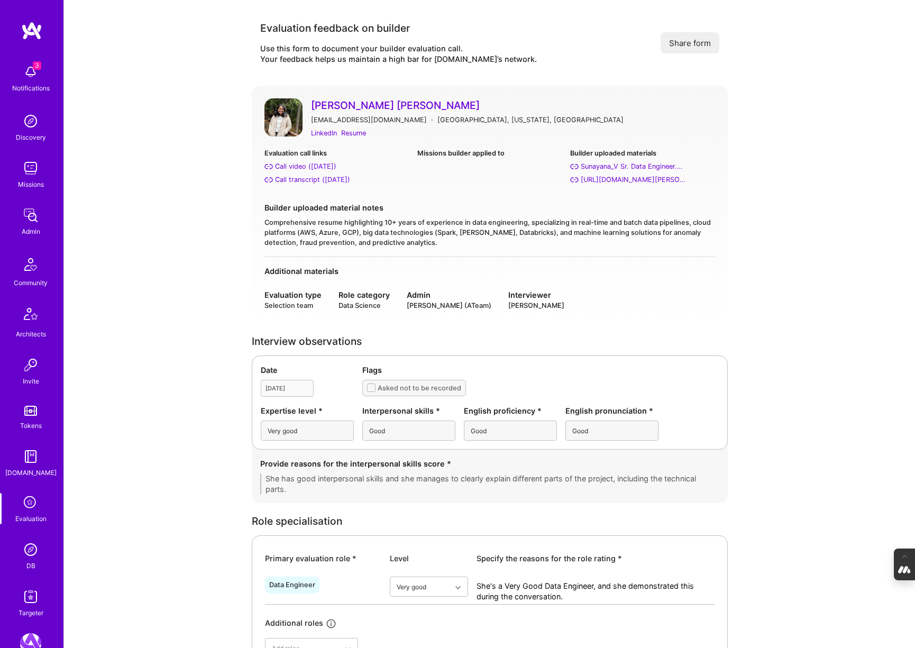
click at [691, 39] on button "Share form" at bounding box center [689, 42] width 59 height 21
